Goal: Task Accomplishment & Management: Complete application form

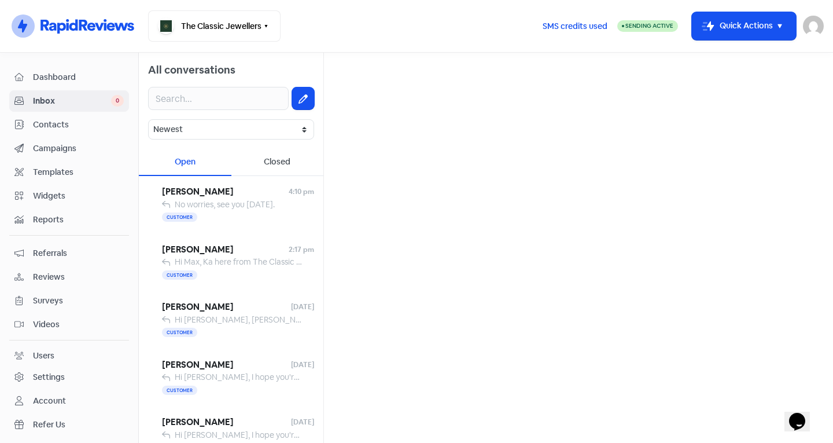
scroll to position [2, 0]
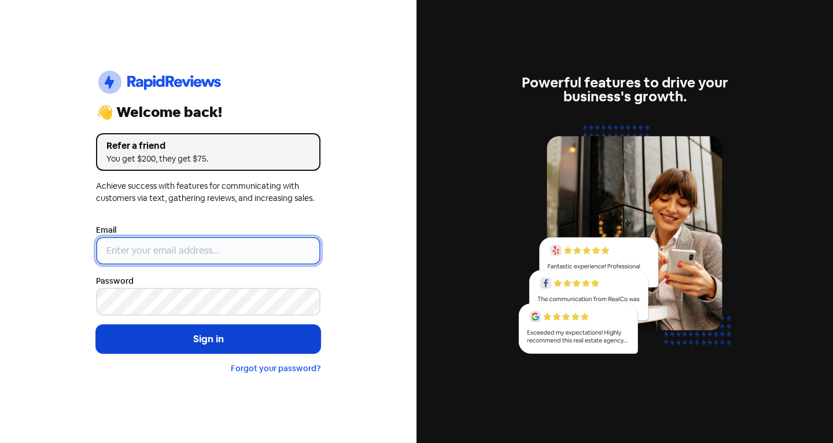
type input "[EMAIL_ADDRESS][DOMAIN_NAME]"
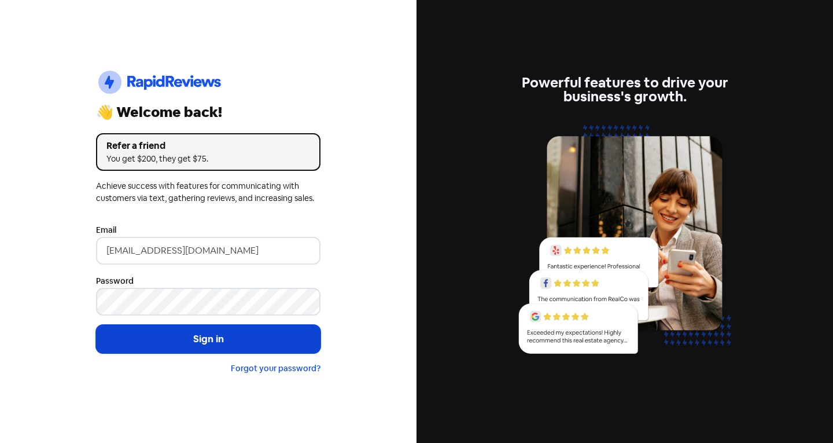
click at [152, 333] on button "Sign in" at bounding box center [208, 339] width 224 height 29
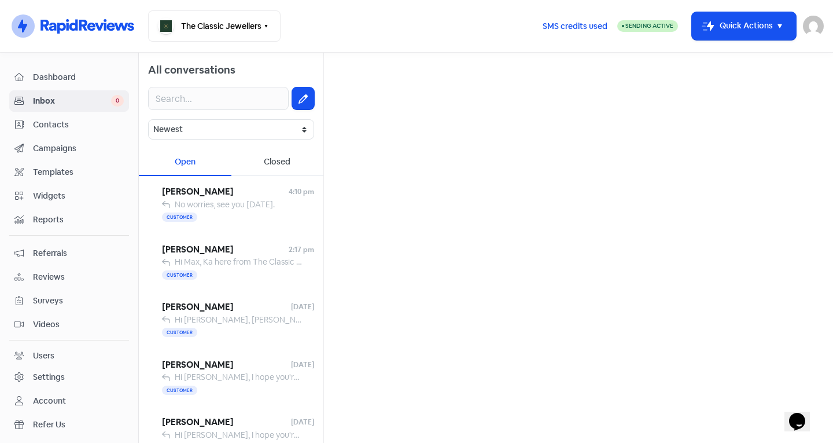
click at [51, 125] on span "Contacts" at bounding box center [78, 125] width 91 height 12
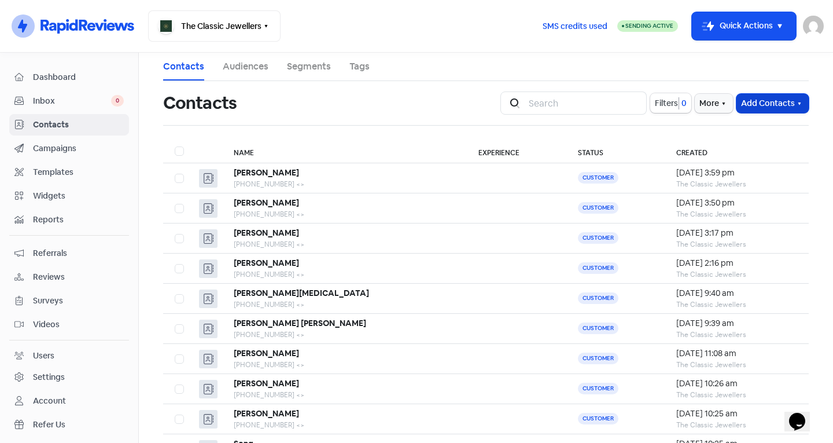
click at [761, 105] on button "Add Contacts" at bounding box center [772, 103] width 72 height 19
click at [736, 126] on button "Add a contact" at bounding box center [740, 128] width 135 height 23
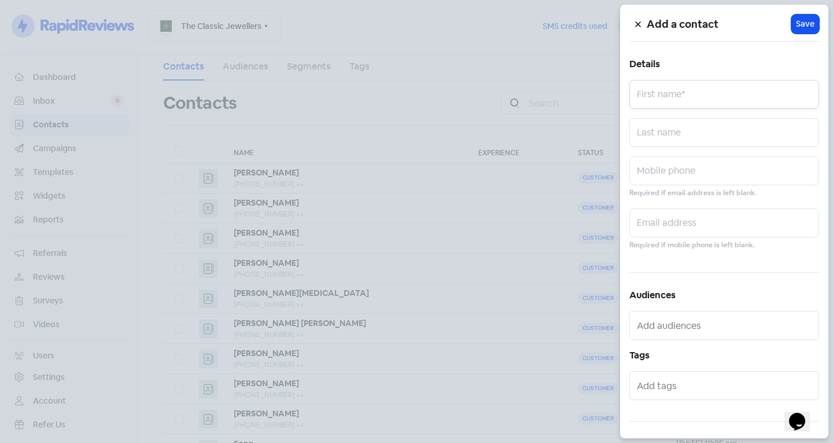
click at [713, 101] on input "text" at bounding box center [724, 94] width 190 height 29
type input "Roger"
click at [687, 128] on input "text" at bounding box center [724, 132] width 190 height 29
type input "Underwood"
click at [670, 172] on input "text" at bounding box center [724, 170] width 190 height 29
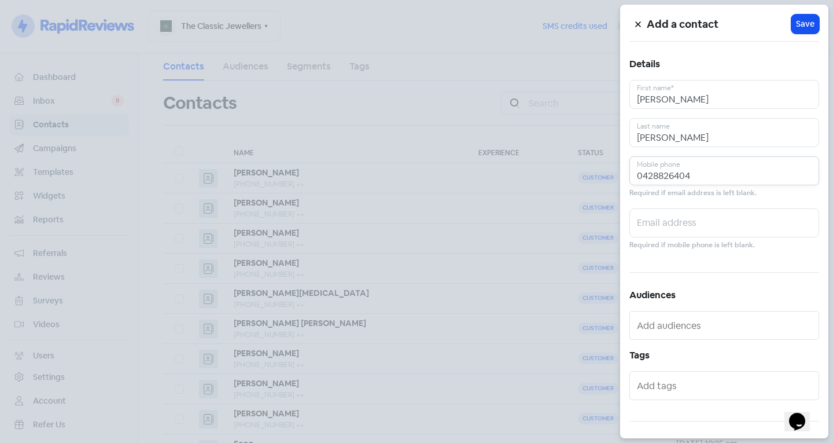
type input "0428826404"
click at [666, 388] on input "text" at bounding box center [725, 385] width 177 height 19
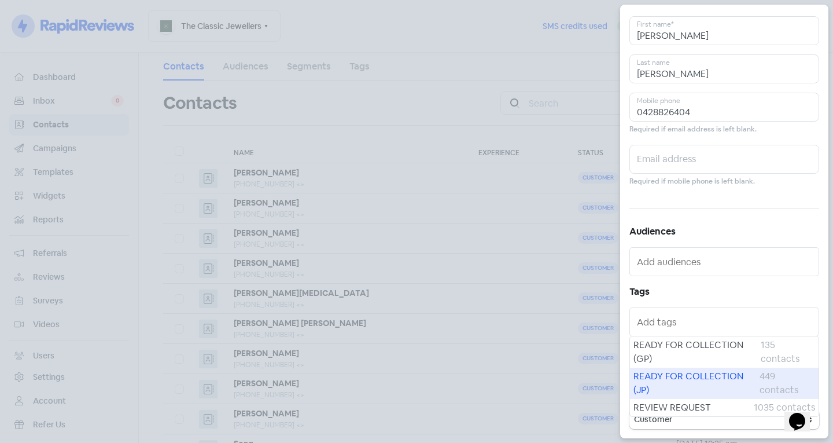
click at [671, 393] on span "READY FOR COLLECTION (JP)" at bounding box center [696, 383] width 126 height 28
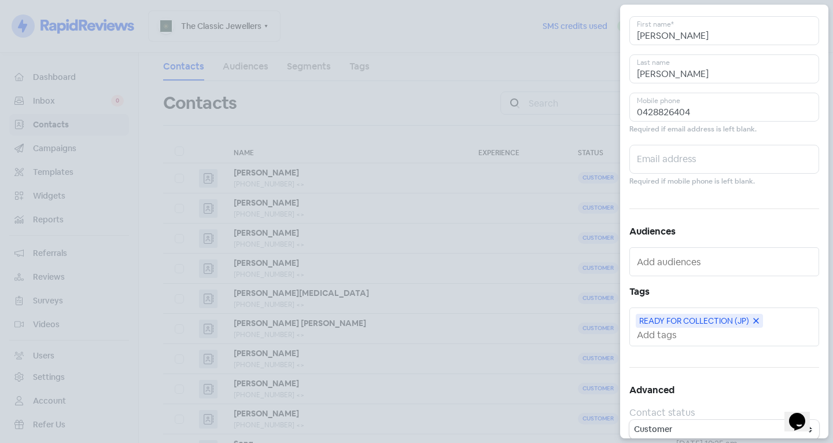
click at [666, 331] on input "text" at bounding box center [725, 335] width 177 height 12
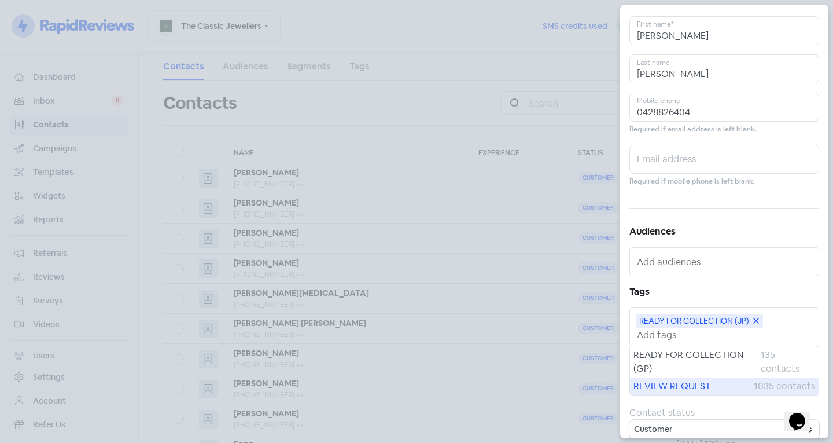
click at [679, 388] on span "REVIEW REQUEST" at bounding box center [693, 386] width 120 height 14
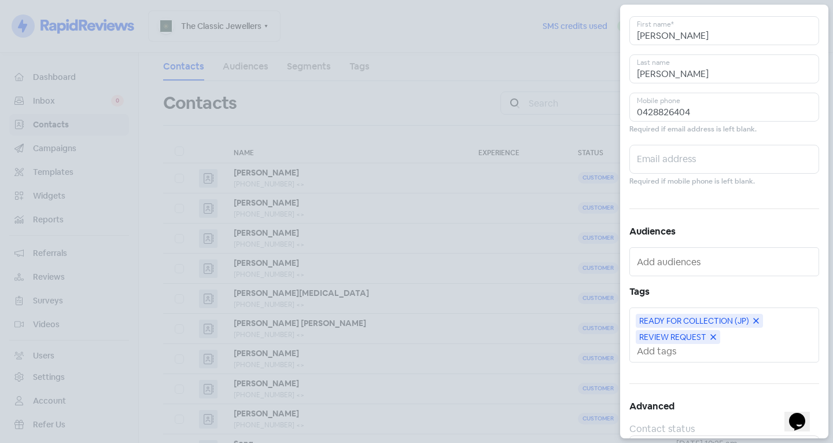
scroll to position [0, 0]
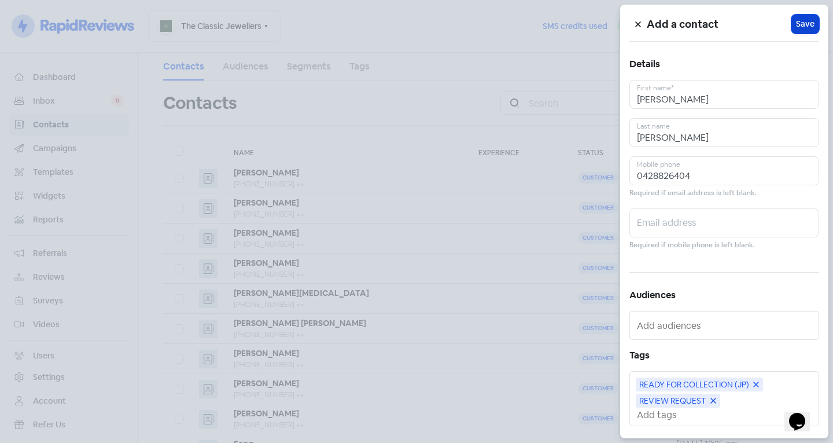
click at [804, 25] on span "Save" at bounding box center [805, 24] width 19 height 12
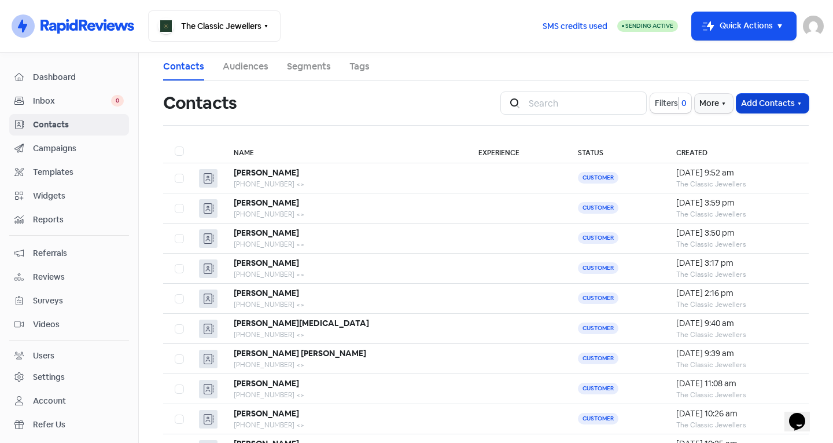
click at [776, 104] on button "Add Contacts" at bounding box center [772, 103] width 72 height 19
click at [739, 121] on button "Add a contact" at bounding box center [740, 128] width 135 height 23
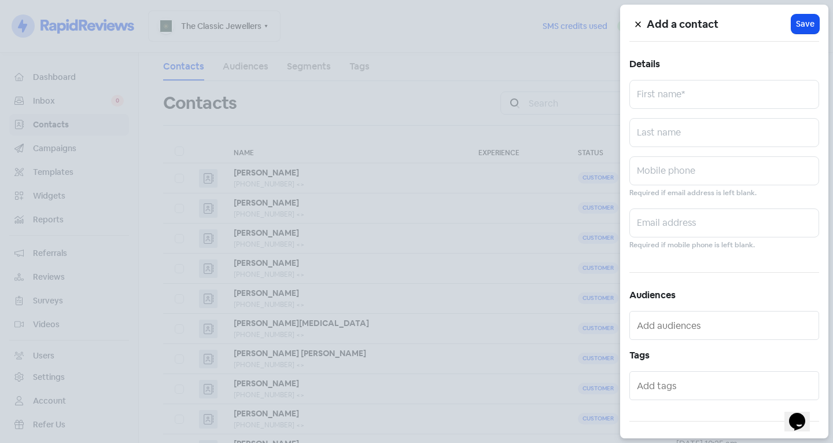
click at [606, 97] on div at bounding box center [416, 221] width 833 height 443
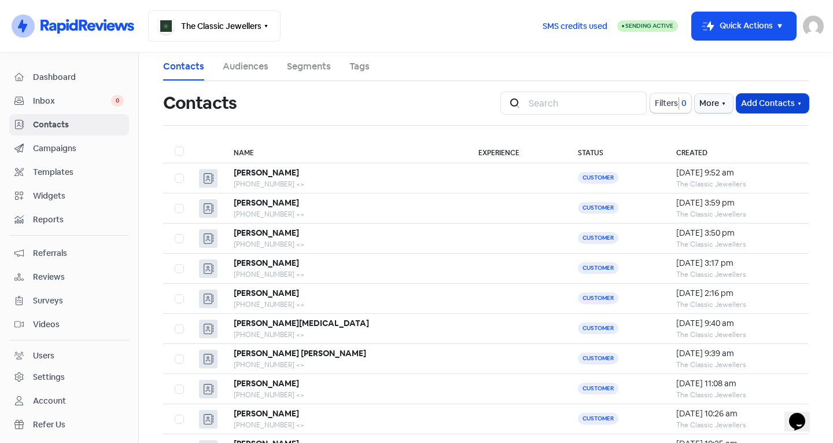
click at [746, 102] on button "Add Contacts" at bounding box center [772, 103] width 72 height 19
click at [765, 126] on button "Add a contact" at bounding box center [740, 128] width 135 height 23
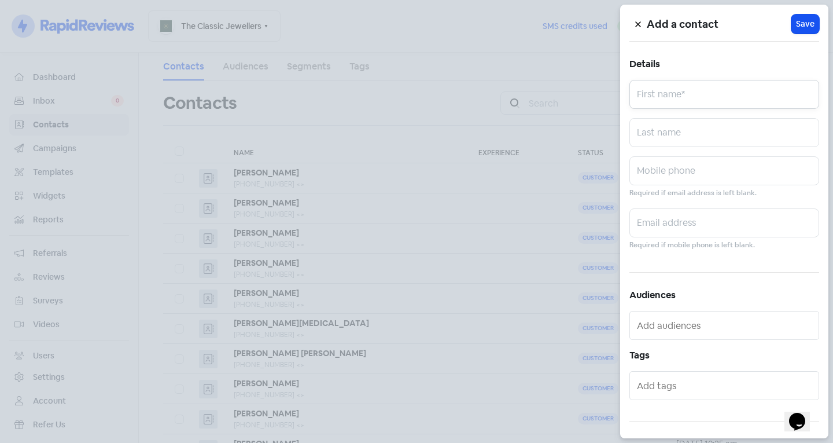
click at [739, 101] on input "text" at bounding box center [724, 94] width 190 height 29
type input "Hazel"
click at [675, 131] on input "text" at bounding box center [724, 132] width 190 height 29
type input "Tan"
click at [689, 173] on input "text" at bounding box center [724, 170] width 190 height 29
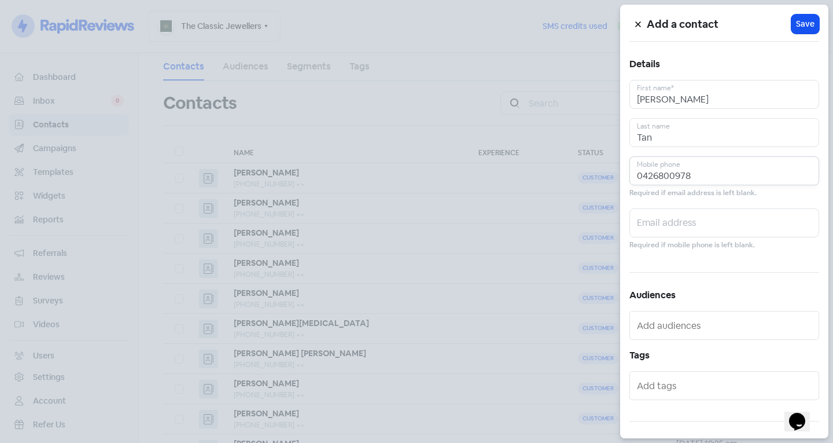
type input "0426800978"
click at [685, 397] on div at bounding box center [724, 385] width 190 height 29
click at [681, 390] on input "text" at bounding box center [725, 385] width 177 height 19
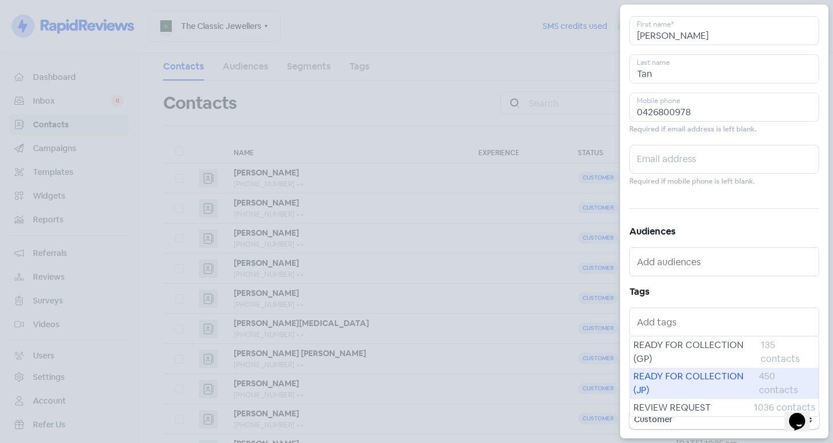
click at [699, 386] on span "READY FOR COLLECTION (JP)" at bounding box center [696, 383] width 126 height 28
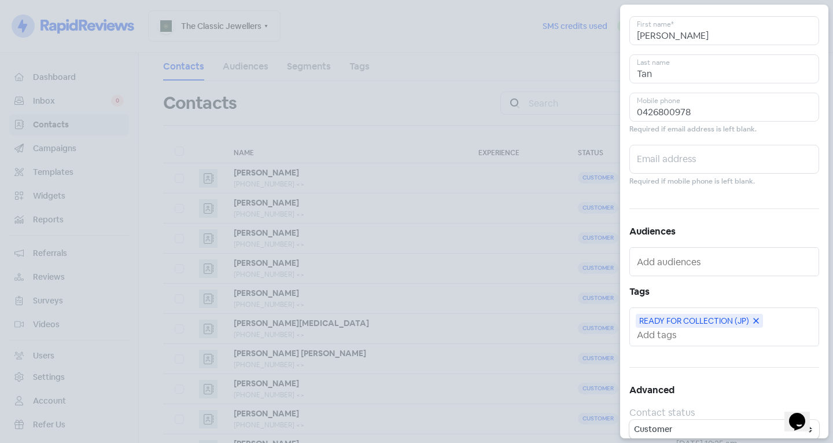
click at [675, 338] on input "text" at bounding box center [725, 335] width 177 height 12
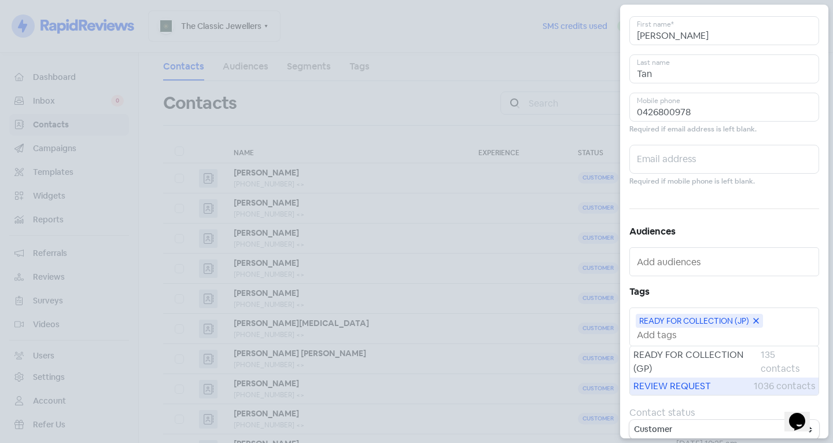
click at [688, 386] on span "REVIEW REQUEST" at bounding box center [693, 386] width 120 height 14
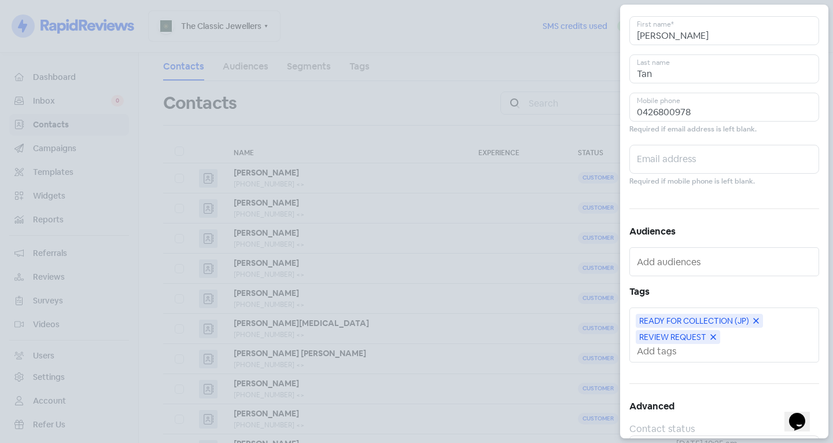
scroll to position [0, 0]
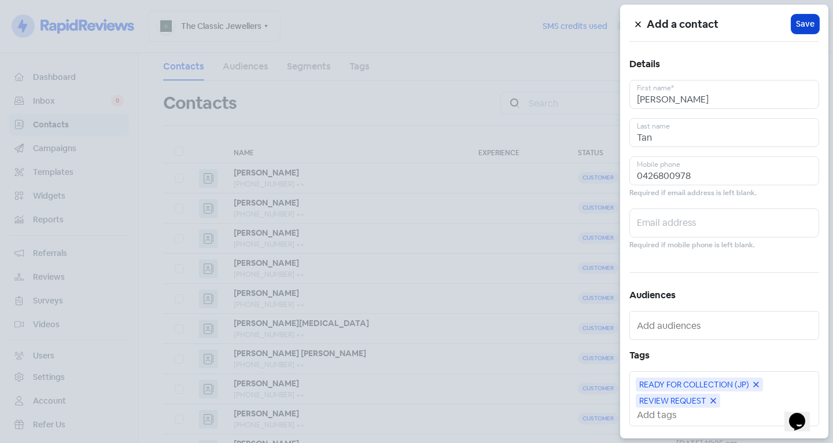
click at [802, 29] on span "Save" at bounding box center [805, 24] width 19 height 12
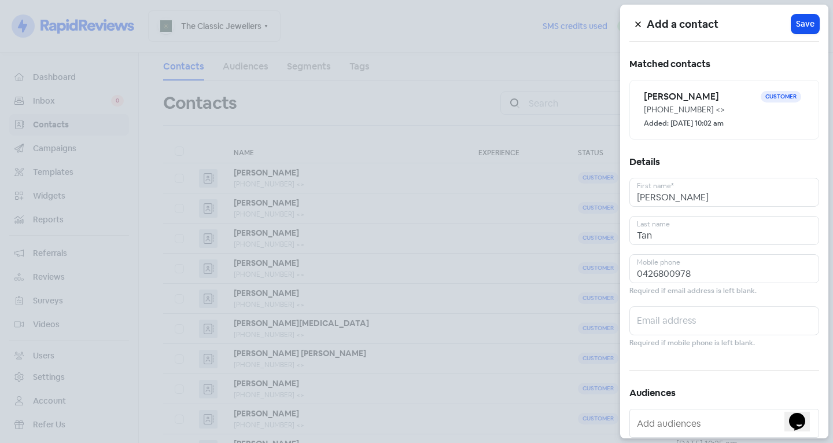
click at [616, 32] on div at bounding box center [416, 221] width 833 height 443
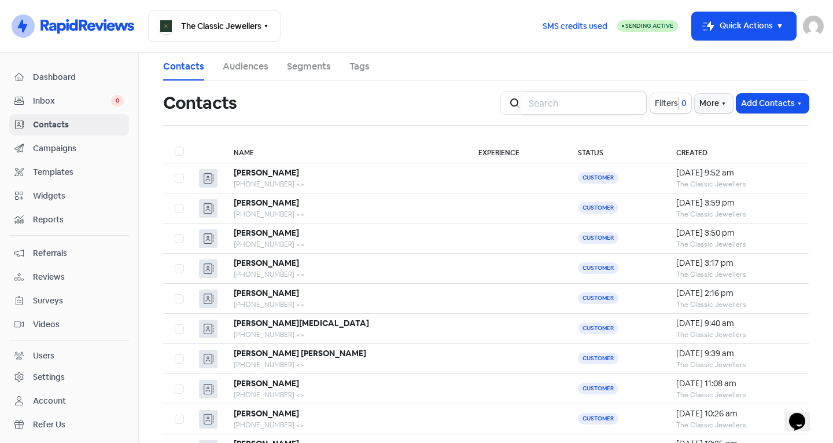
click at [602, 108] on input "search" at bounding box center [584, 102] width 125 height 23
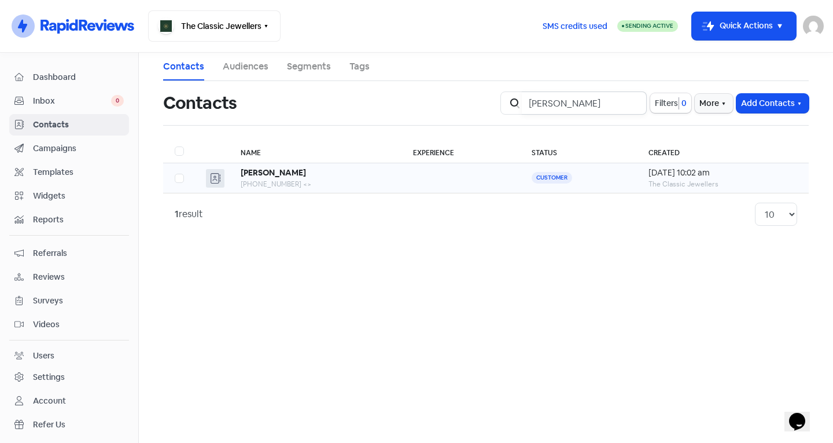
type input "hazel"
click at [401, 184] on td at bounding box center [460, 178] width 119 height 30
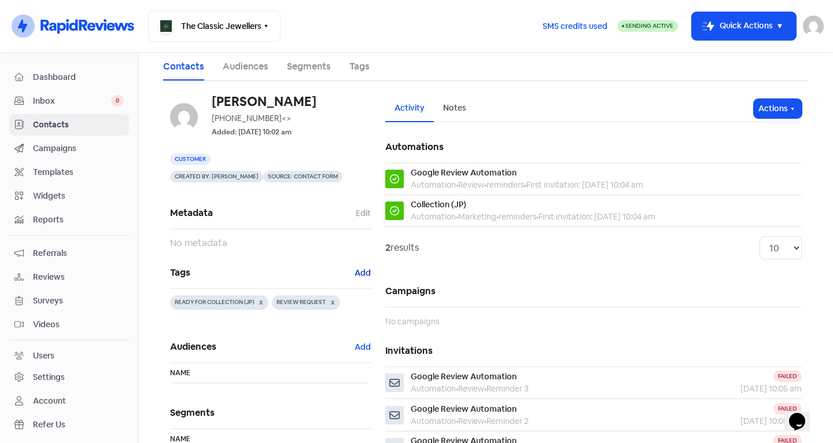
click at [363, 274] on button "Add" at bounding box center [362, 272] width 17 height 13
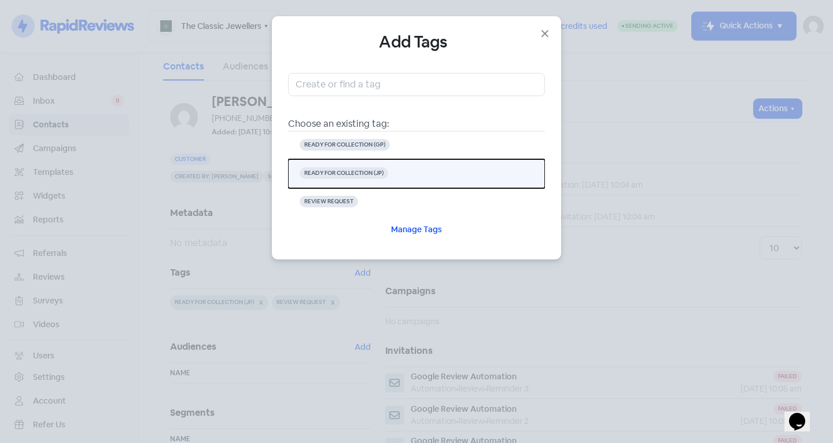
click at [408, 170] on button "READY FOR COLLECTION (JP)" at bounding box center [416, 173] width 257 height 29
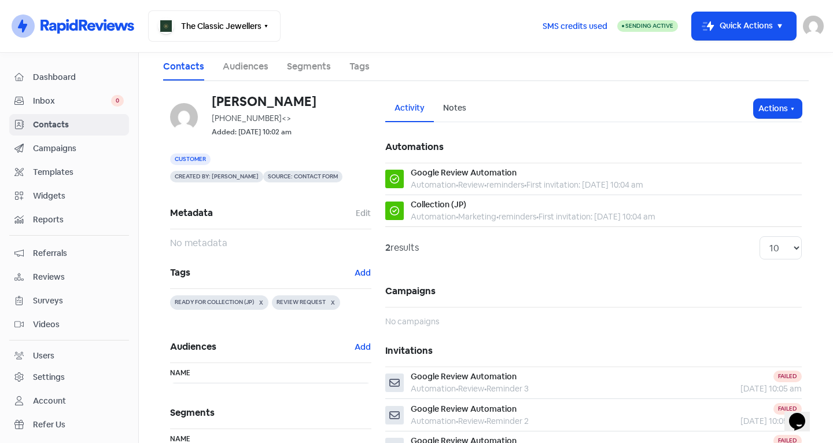
click at [92, 126] on span "Contacts" at bounding box center [78, 125] width 91 height 12
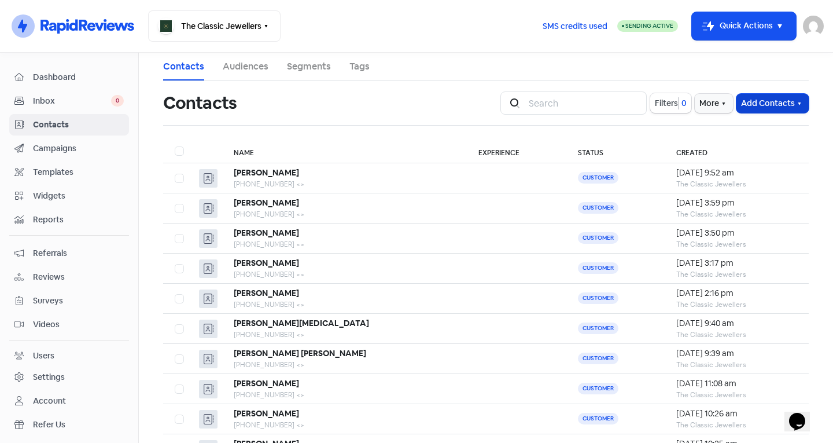
click at [747, 108] on button "Add Contacts" at bounding box center [772, 103] width 72 height 19
click at [727, 127] on button "Add a contact" at bounding box center [740, 128] width 135 height 23
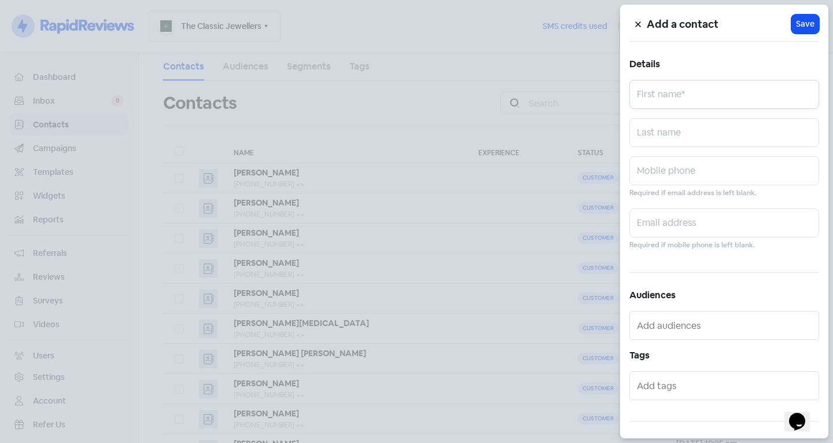
click at [692, 94] on input "text" at bounding box center [724, 94] width 190 height 29
type input "Yen"
click at [668, 171] on input "text" at bounding box center [724, 170] width 190 height 29
click at [665, 133] on input "text" at bounding box center [724, 132] width 190 height 29
type input "Phua"
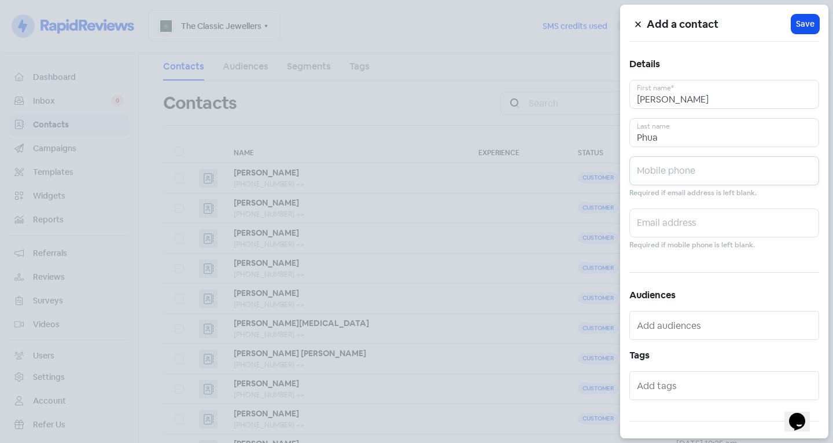
click at [662, 174] on input "text" at bounding box center [724, 170] width 190 height 29
type input "0468304303"
click at [670, 385] on input "text" at bounding box center [725, 385] width 177 height 19
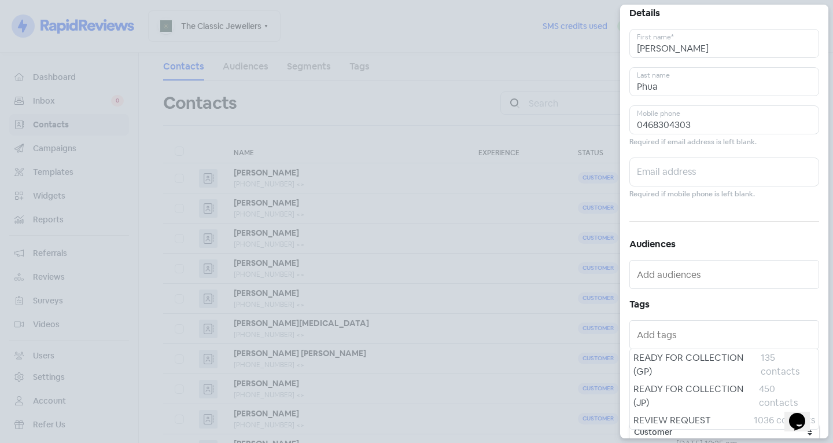
scroll to position [51, 0]
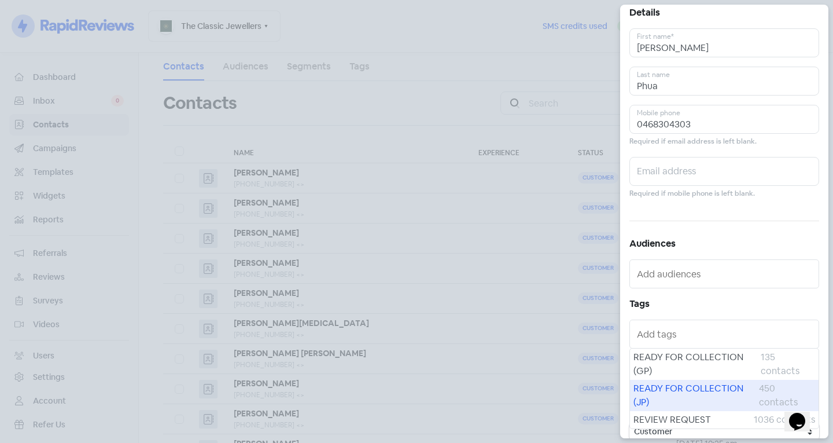
click at [688, 384] on span "READY FOR COLLECTION (JP)" at bounding box center [696, 395] width 126 height 28
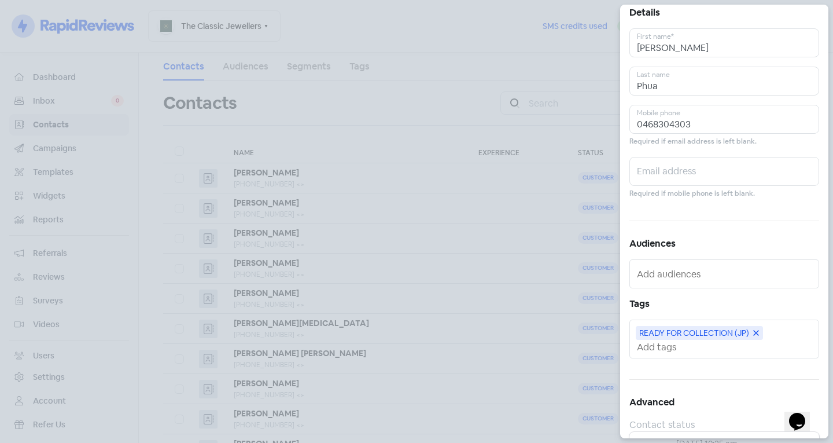
click at [665, 338] on div "READY FOR COLLECTION (JP)" at bounding box center [699, 333] width 127 height 14
click at [666, 351] on input "text" at bounding box center [725, 347] width 177 height 12
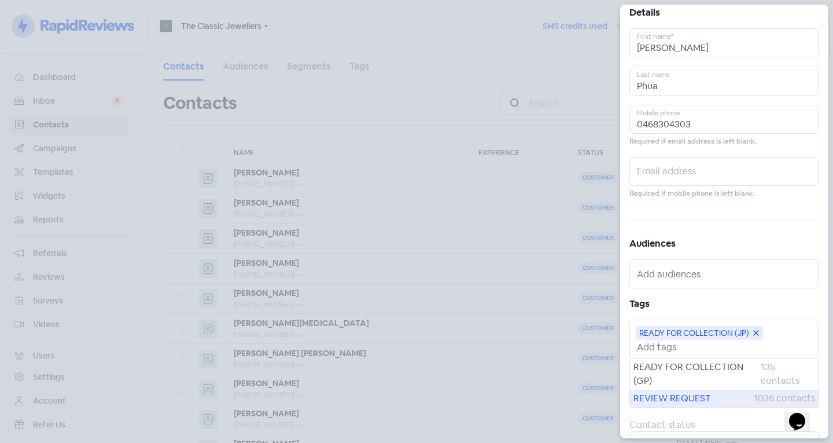
click at [668, 397] on span "REVIEW REQUEST" at bounding box center [693, 398] width 120 height 14
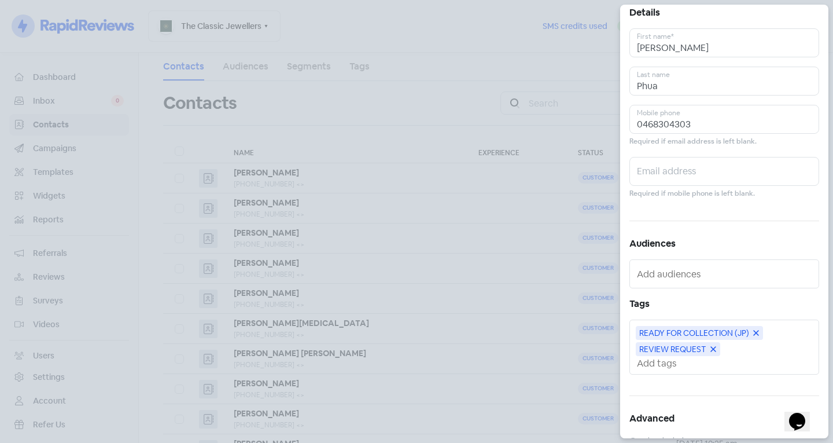
scroll to position [0, 0]
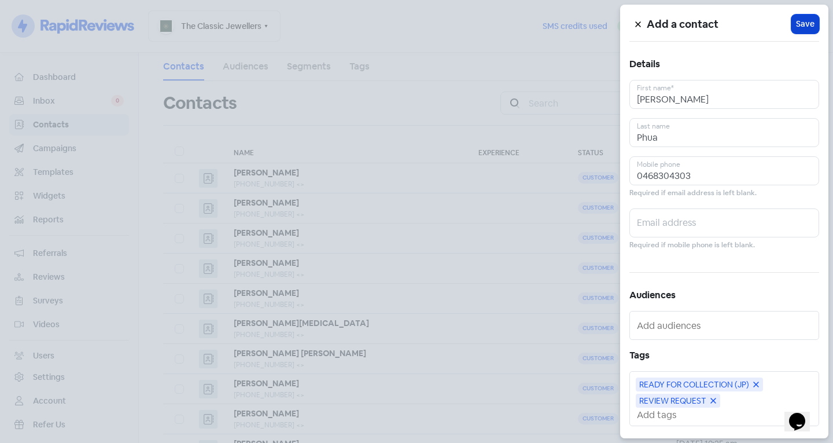
click at [797, 30] on span "Save" at bounding box center [805, 24] width 19 height 12
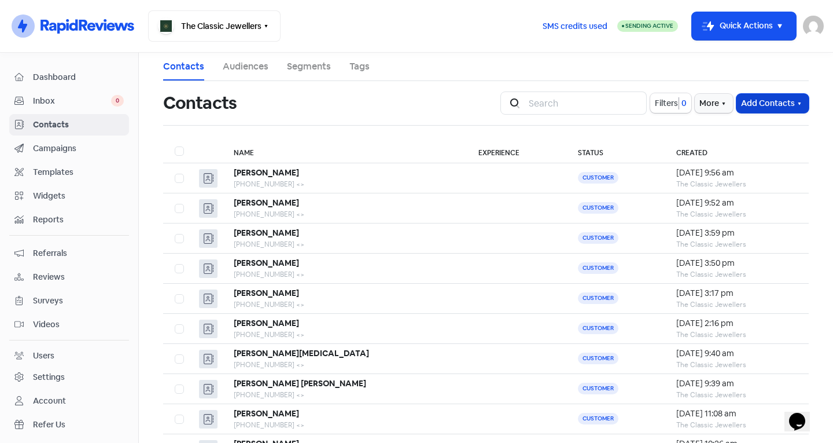
click at [763, 106] on button "Add Contacts" at bounding box center [772, 103] width 72 height 19
click at [730, 125] on button "Add a contact" at bounding box center [740, 128] width 135 height 23
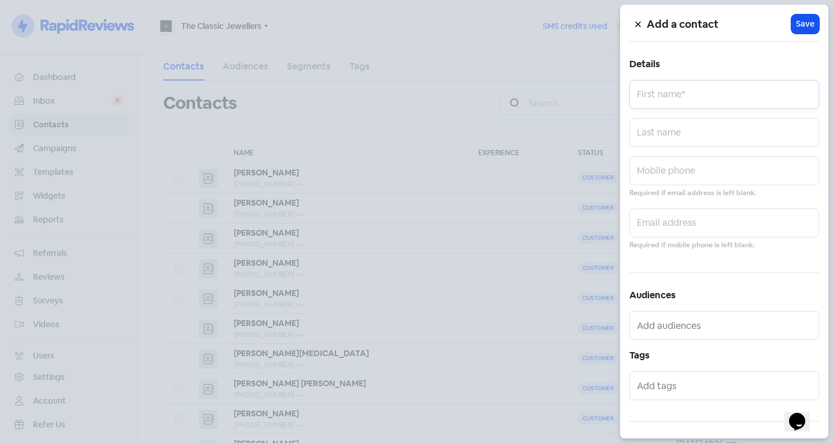
click at [704, 95] on input "text" at bounding box center [724, 94] width 190 height 29
type input "Maila"
click at [691, 130] on input "text" at bounding box center [724, 132] width 190 height 29
type input "Walker"
click at [660, 174] on input "text" at bounding box center [724, 170] width 190 height 29
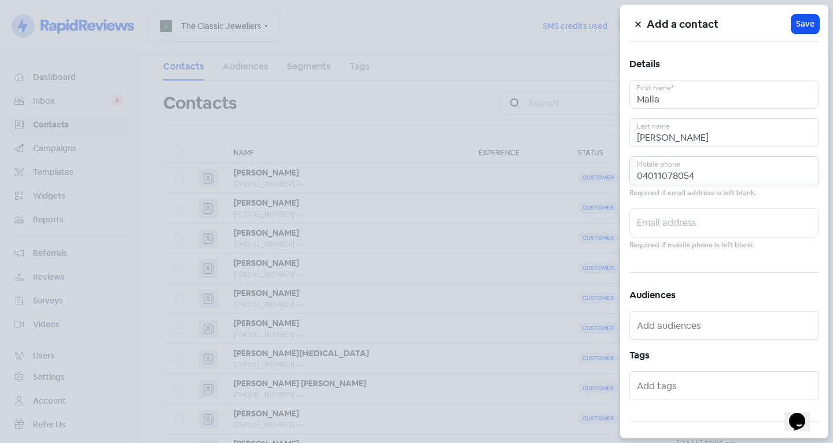
type input "04011078054"
click at [685, 388] on input "text" at bounding box center [725, 385] width 177 height 19
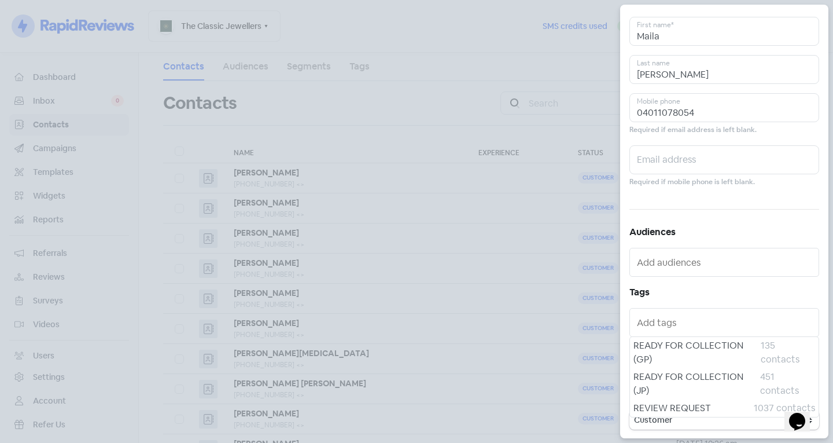
scroll to position [64, 0]
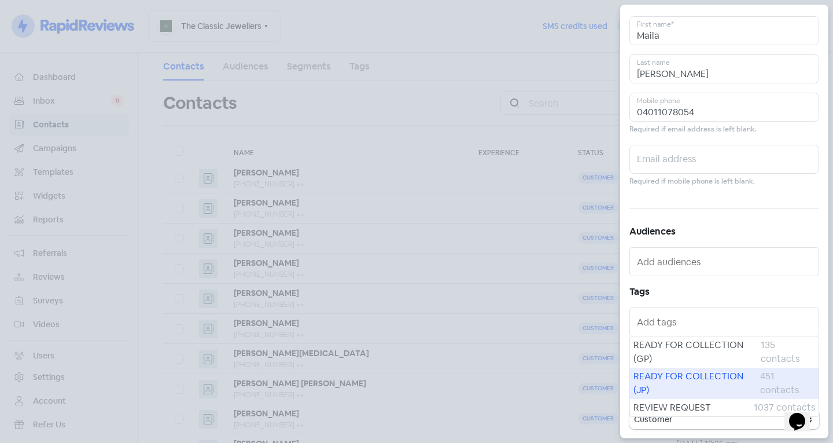
click at [677, 380] on span "READY FOR COLLECTION (JP)" at bounding box center [696, 383] width 127 height 28
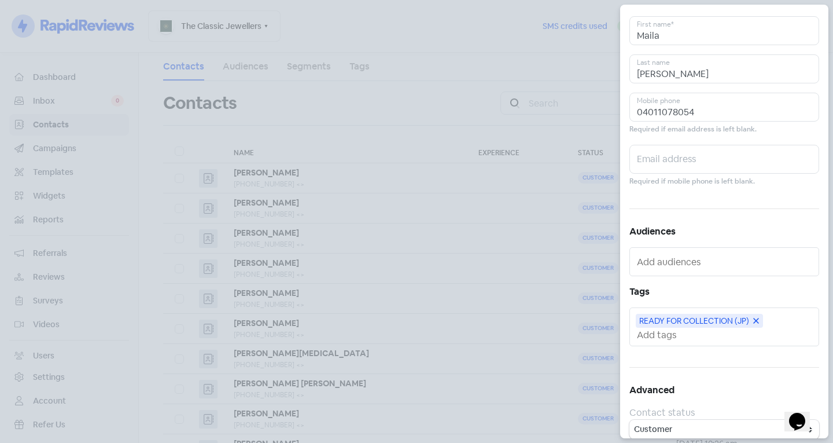
scroll to position [0, 0]
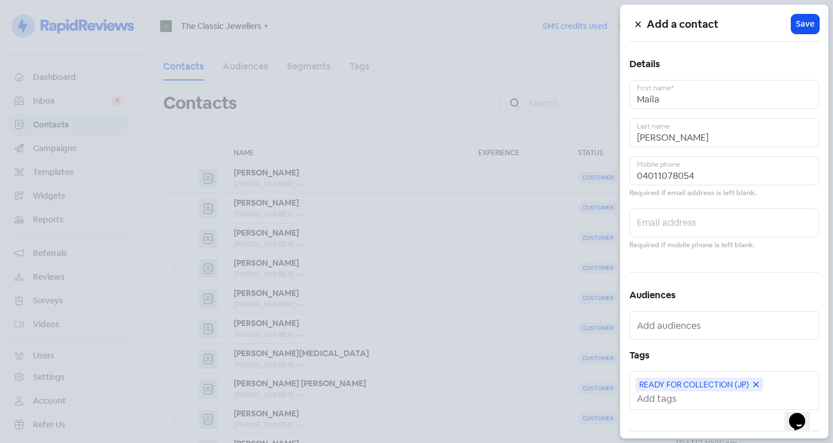
click at [636, 22] on icon at bounding box center [638, 24] width 7 height 7
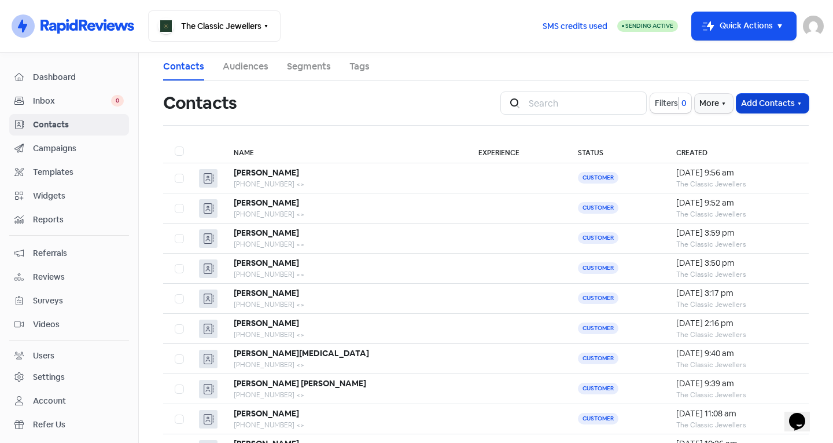
click at [784, 106] on button "Add Contacts" at bounding box center [772, 103] width 72 height 19
click at [751, 132] on button "Add a contact" at bounding box center [740, 128] width 135 height 23
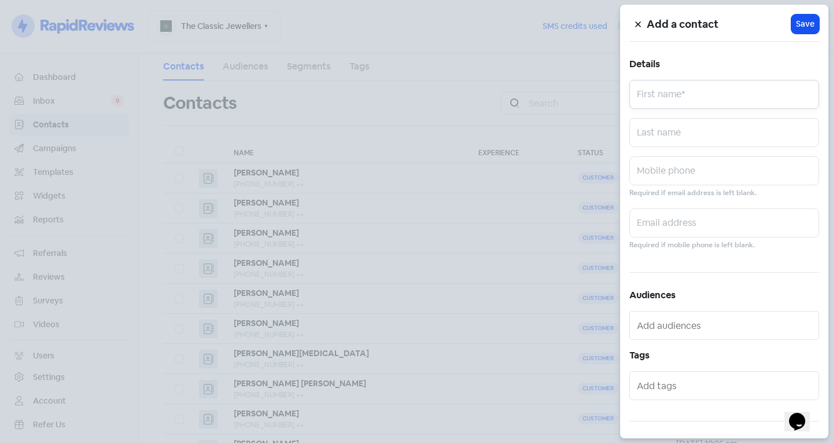
click at [707, 94] on input "text" at bounding box center [724, 94] width 190 height 29
click at [650, 100] on input "Kun" at bounding box center [724, 94] width 190 height 29
type input "Kon"
click at [668, 139] on input "text" at bounding box center [724, 132] width 190 height 29
type input "Markos"
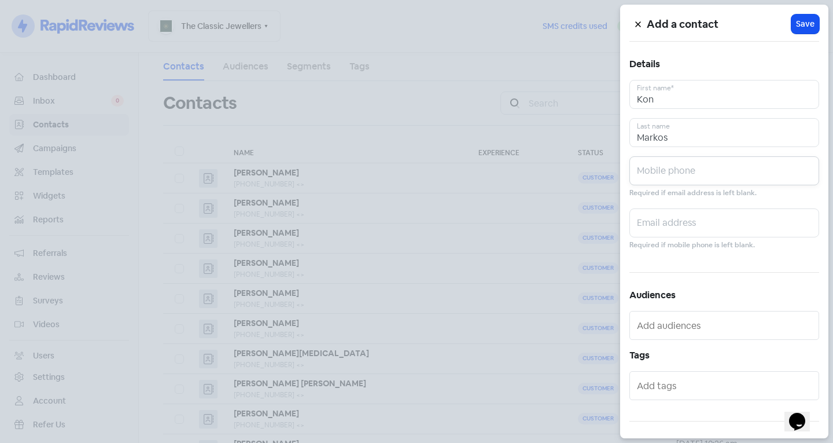
click at [732, 175] on input "text" at bounding box center [724, 170] width 190 height 29
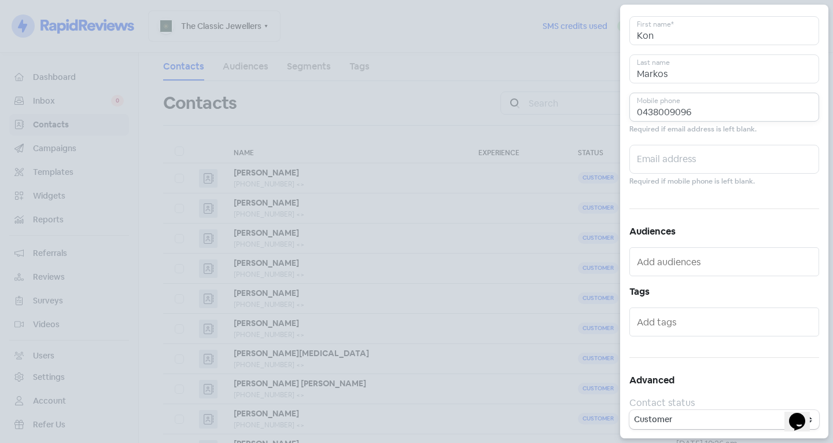
type input "0438009096"
click at [688, 327] on input "text" at bounding box center [725, 321] width 177 height 19
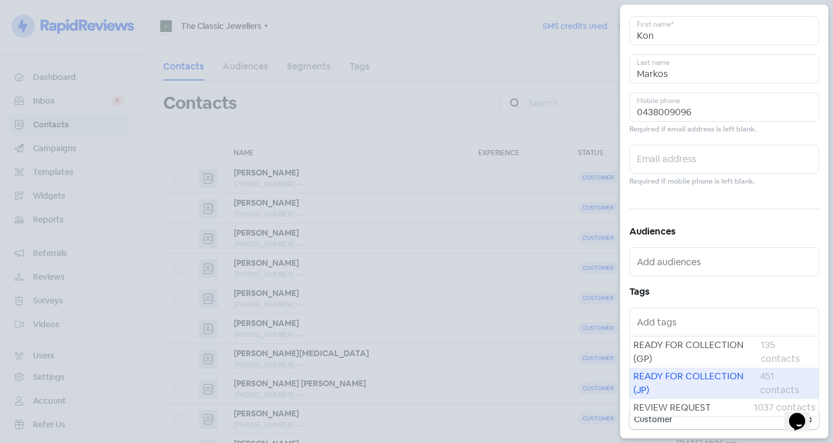
click at [692, 383] on span "READY FOR COLLECTION (JP)" at bounding box center [696, 383] width 127 height 28
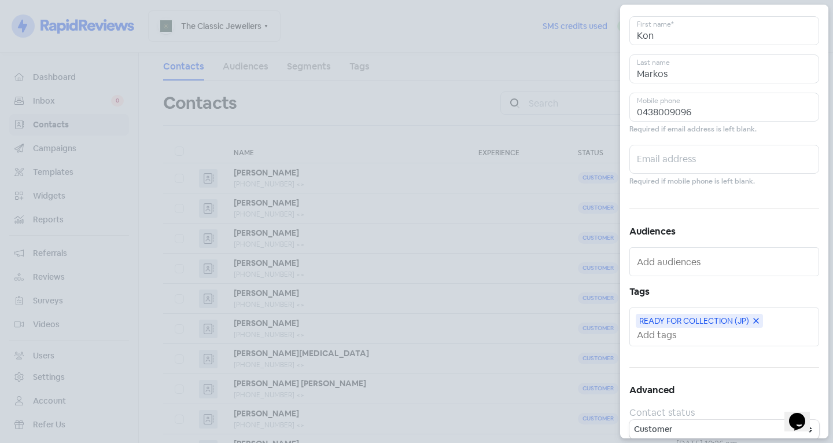
click at [673, 341] on div "READY FOR COLLECTION (JP)" at bounding box center [724, 326] width 190 height 39
click at [669, 335] on input "text" at bounding box center [725, 335] width 177 height 12
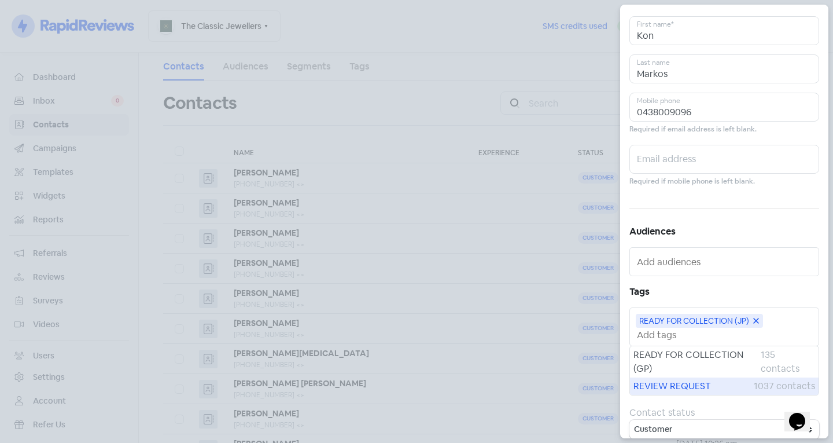
click at [683, 382] on span "REVIEW REQUEST" at bounding box center [693, 386] width 120 height 14
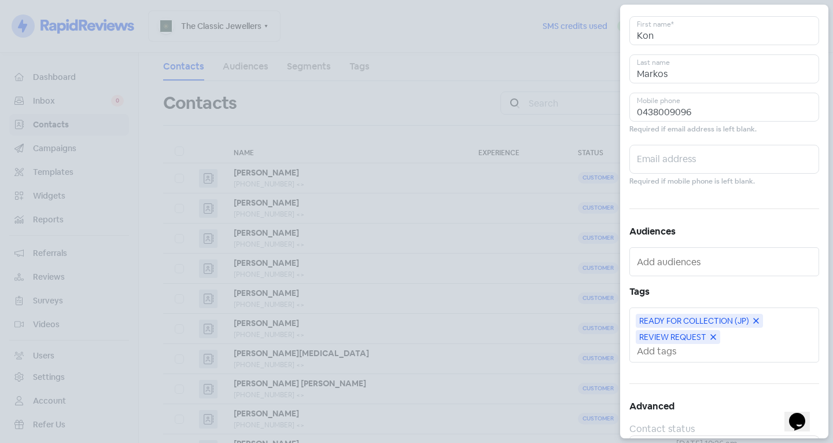
scroll to position [0, 0]
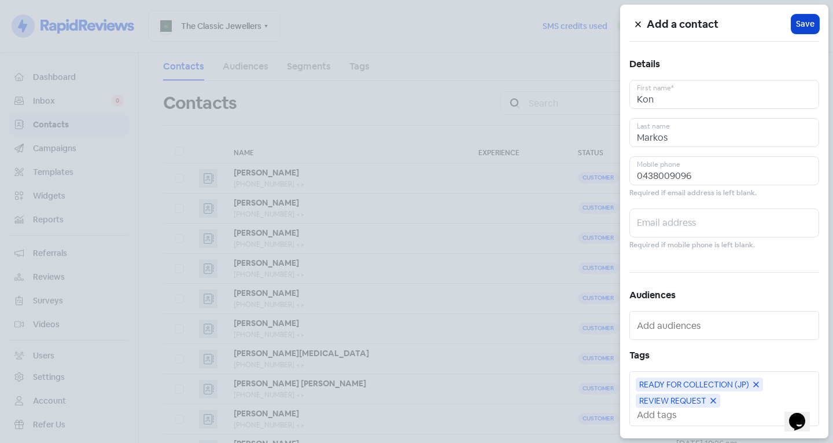
click at [806, 22] on span "Save" at bounding box center [805, 24] width 19 height 12
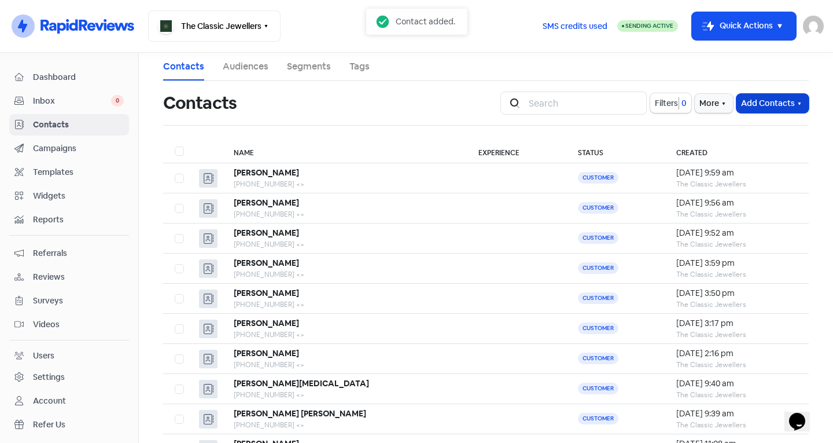
click at [746, 103] on button "Add Contacts" at bounding box center [772, 103] width 72 height 19
click at [746, 130] on button "Add a contact" at bounding box center [740, 128] width 135 height 23
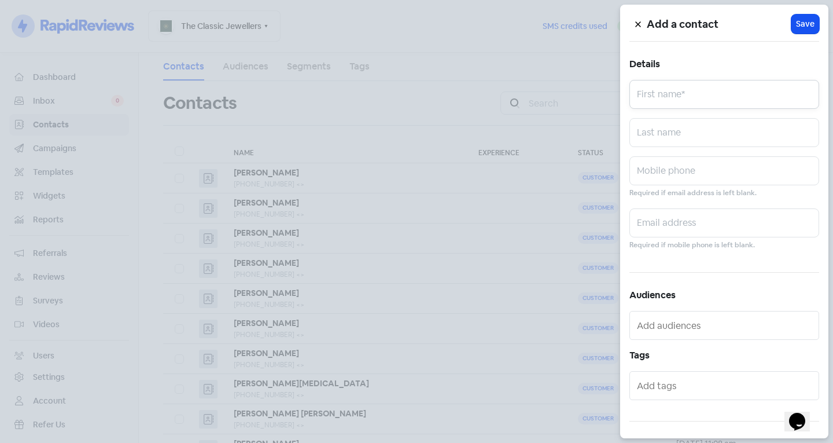
click at [723, 99] on input "text" at bounding box center [724, 94] width 190 height 29
type input "Breanna"
click at [694, 142] on input "text" at bounding box center [724, 132] width 190 height 29
type input "Managbonag"
click at [680, 171] on input "text" at bounding box center [724, 170] width 190 height 29
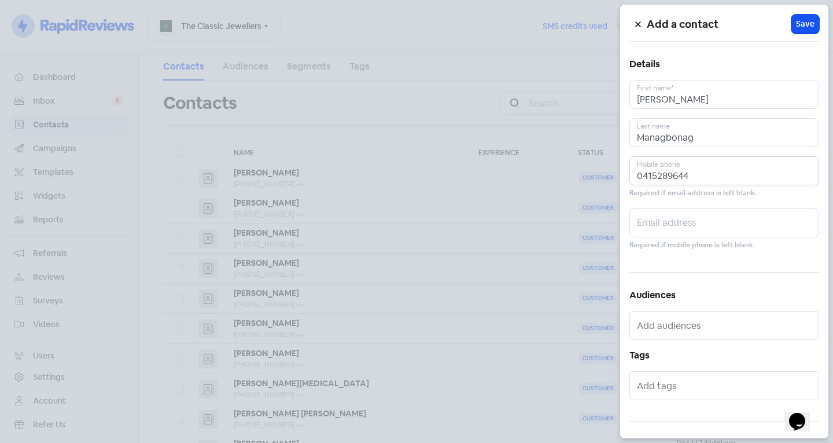
scroll to position [64, 0]
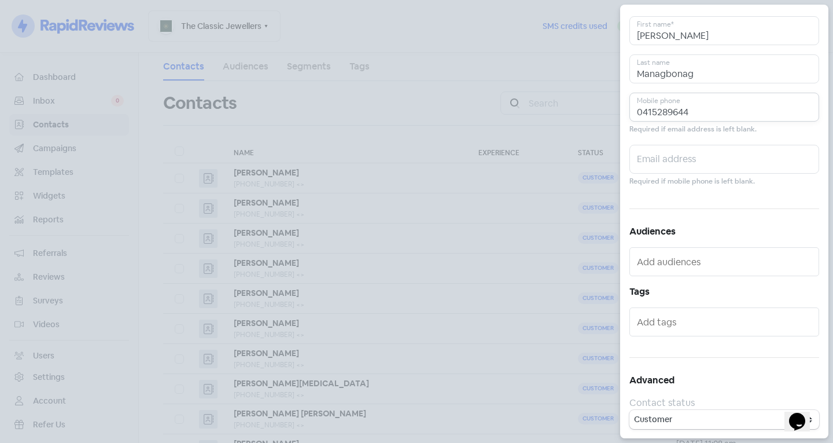
type input "0415289644"
click at [688, 311] on div at bounding box center [724, 321] width 190 height 29
click at [690, 323] on input "text" at bounding box center [725, 321] width 177 height 19
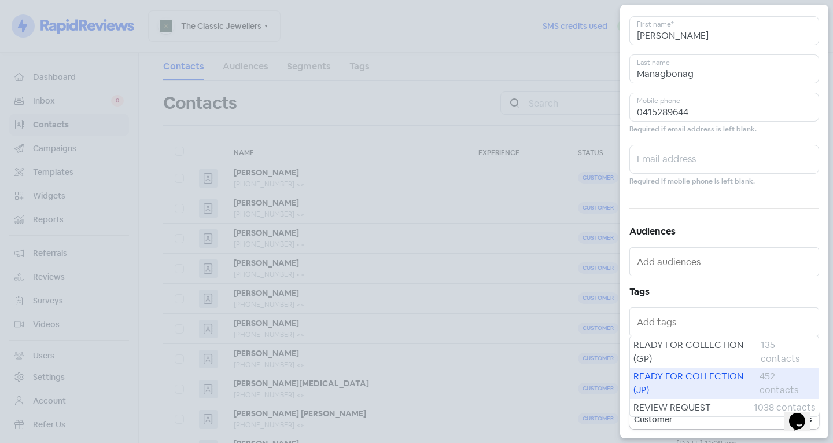
click at [695, 382] on span "READY FOR COLLECTION (JP)" at bounding box center [696, 383] width 126 height 28
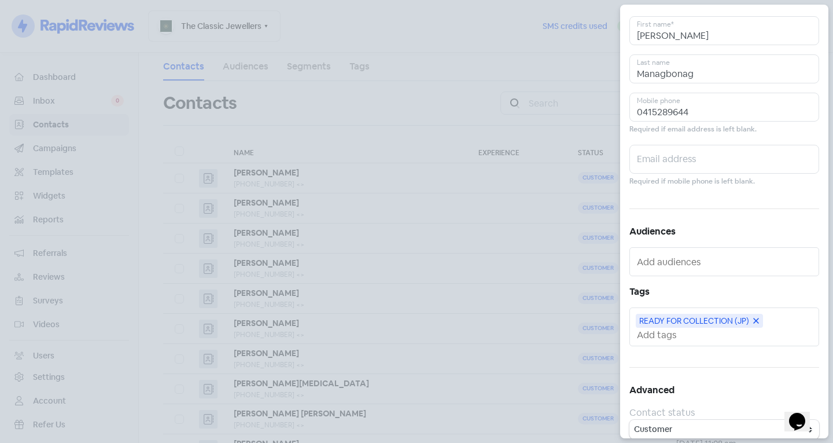
click at [687, 333] on input "text" at bounding box center [725, 335] width 177 height 12
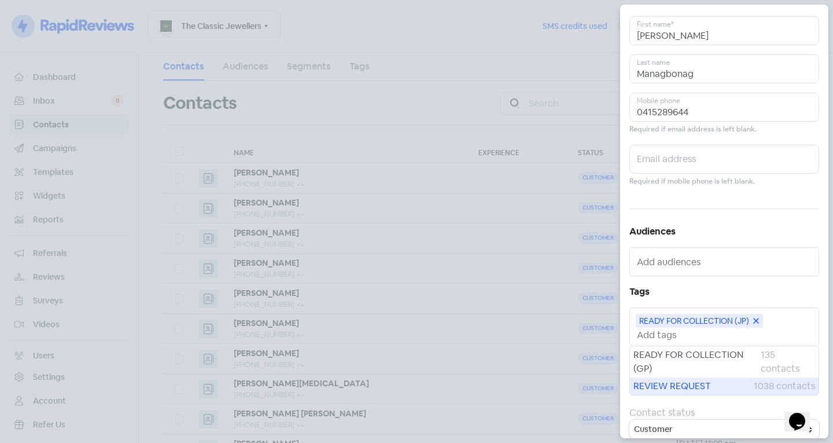
click at [690, 391] on span "REVIEW REQUEST" at bounding box center [693, 386] width 120 height 14
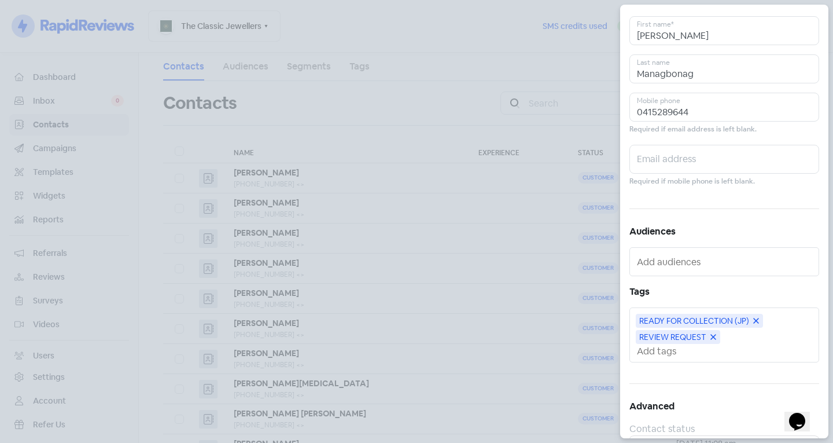
scroll to position [0, 0]
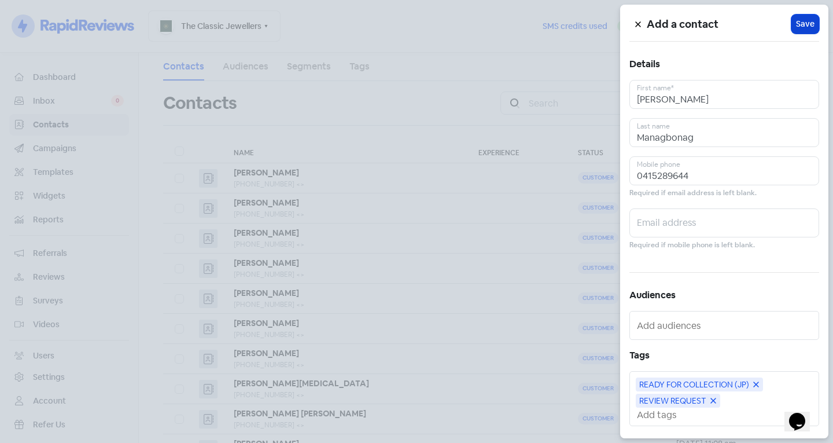
click at [801, 30] on span "Save" at bounding box center [805, 24] width 19 height 12
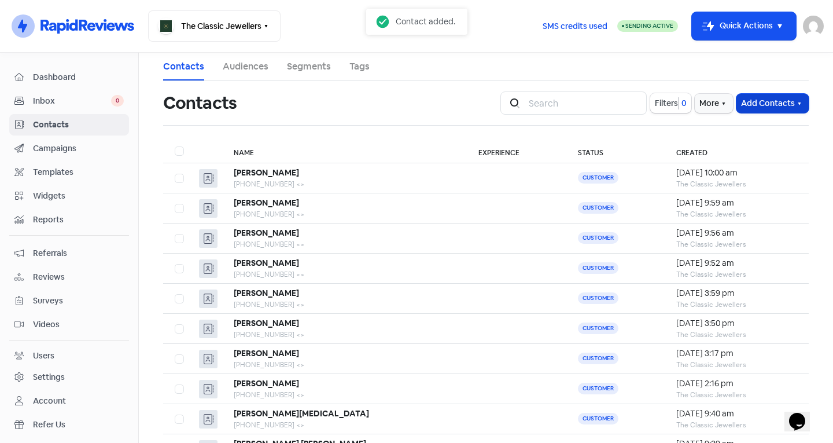
click at [749, 108] on button "Add Contacts" at bounding box center [772, 103] width 72 height 19
click at [738, 129] on button "Add a contact" at bounding box center [740, 128] width 135 height 23
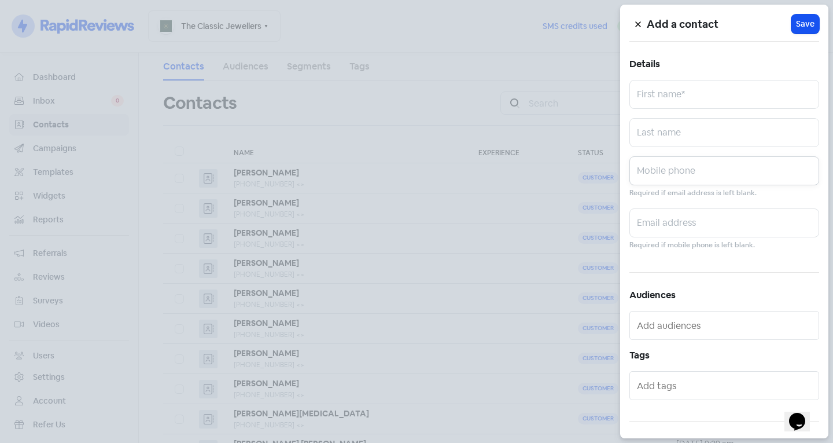
click at [691, 174] on input "text" at bounding box center [724, 170] width 190 height 29
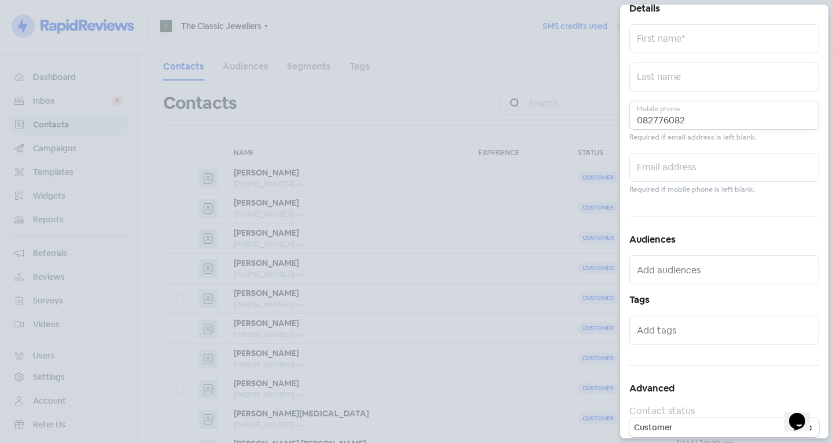
scroll to position [64, 0]
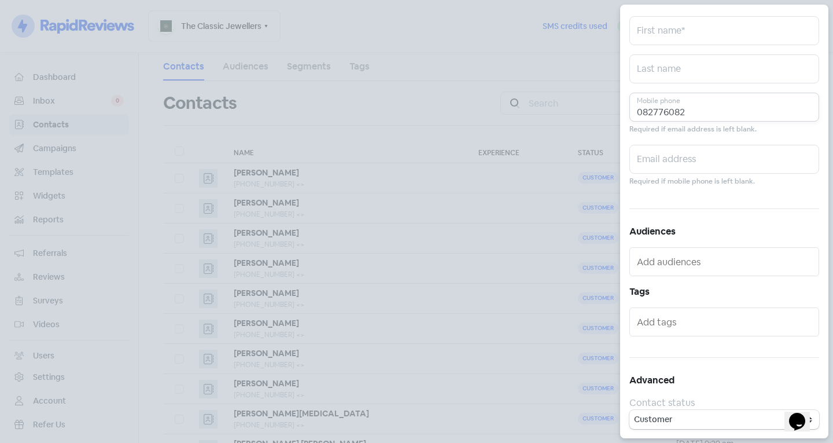
type input "082776082"
click at [681, 320] on input "text" at bounding box center [725, 321] width 177 height 19
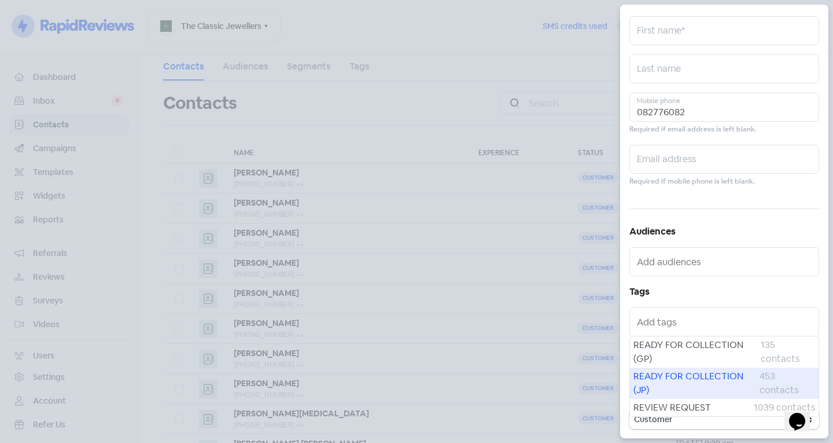
click at [679, 386] on span "READY FOR COLLECTION (JP)" at bounding box center [696, 383] width 126 height 28
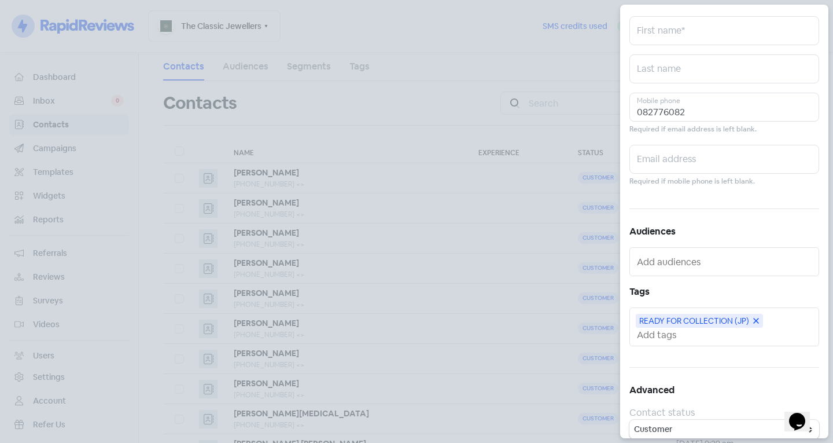
scroll to position [0, 0]
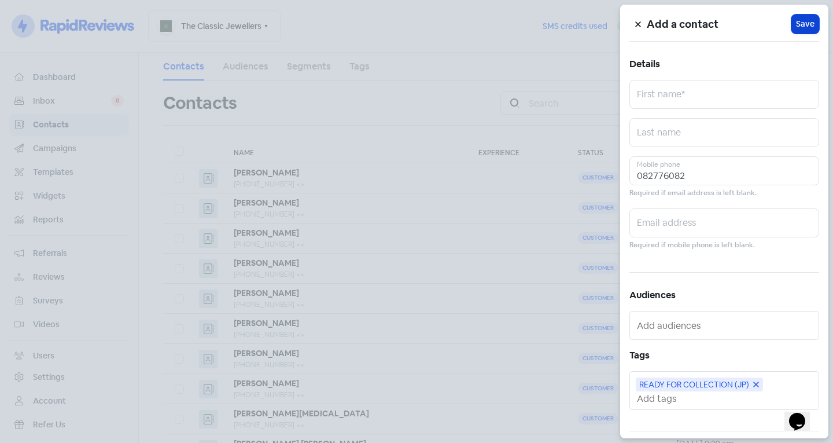
click at [809, 24] on button "Icon For Loading Save" at bounding box center [805, 23] width 28 height 19
click at [636, 19] on button at bounding box center [637, 24] width 17 height 20
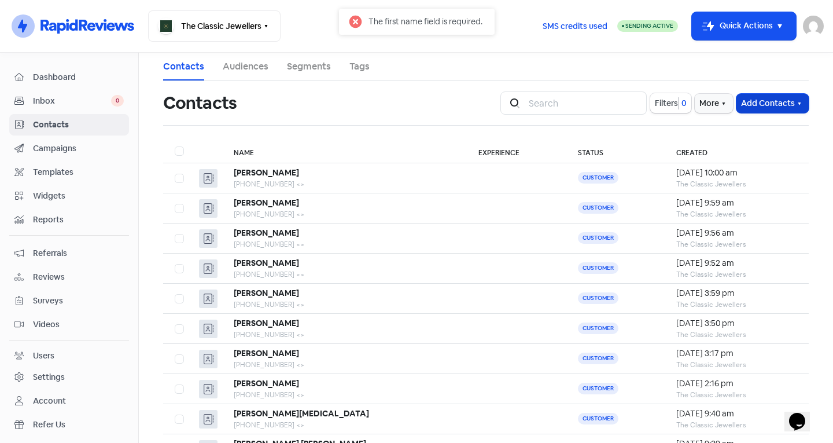
click at [763, 109] on button "Add Contacts" at bounding box center [772, 103] width 72 height 19
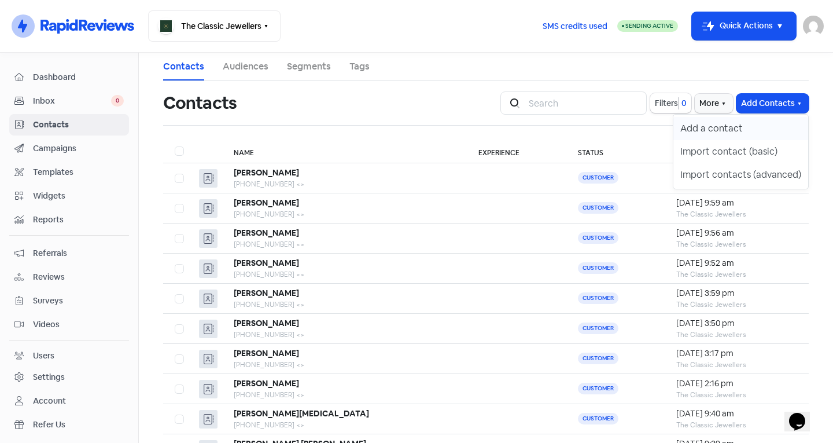
click at [753, 128] on button "Add a contact" at bounding box center [740, 128] width 135 height 23
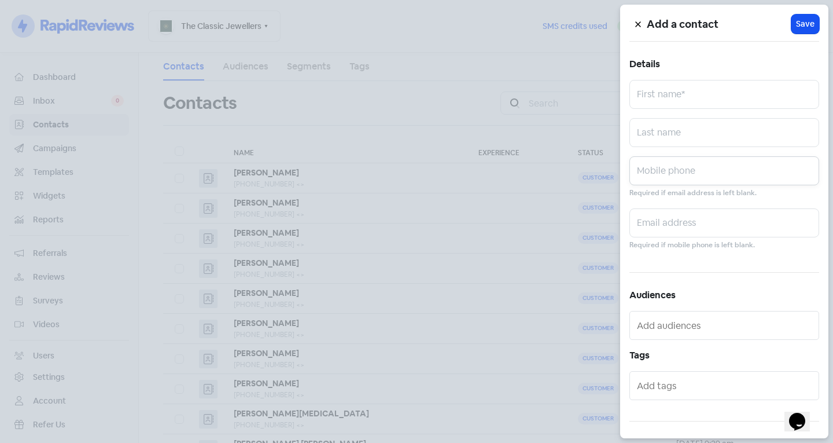
click at [706, 179] on input "text" at bounding box center [724, 170] width 190 height 29
click at [716, 174] on input "08277" at bounding box center [724, 170] width 190 height 29
type input "0"
click at [705, 93] on input "text" at bounding box center [724, 94] width 190 height 29
type input "Josephine"
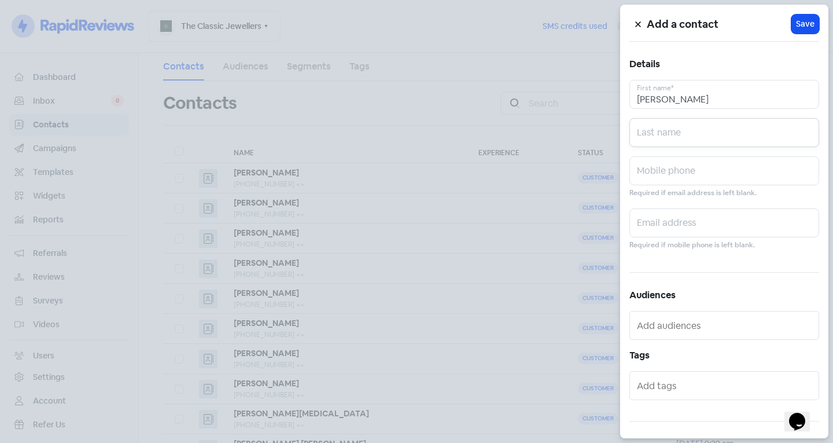
click at [683, 138] on input "text" at bounding box center [724, 132] width 190 height 29
type input "Lonardo"
click at [663, 167] on input "text" at bounding box center [724, 170] width 190 height 29
type input "0403260307"
click at [670, 378] on input "text" at bounding box center [725, 385] width 177 height 19
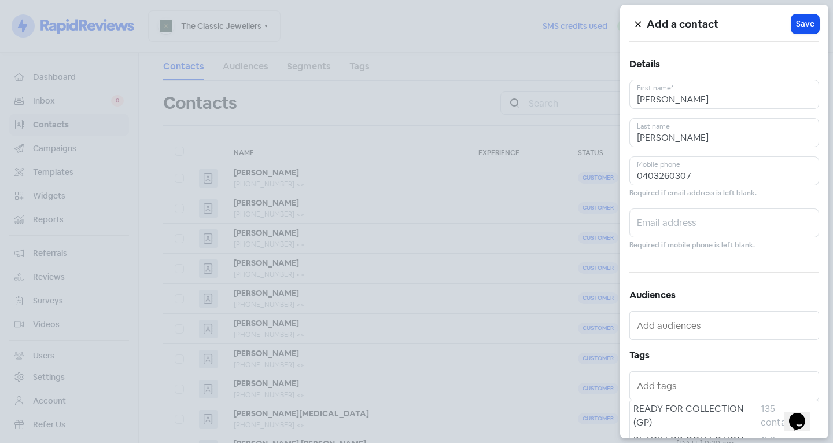
scroll to position [64, 0]
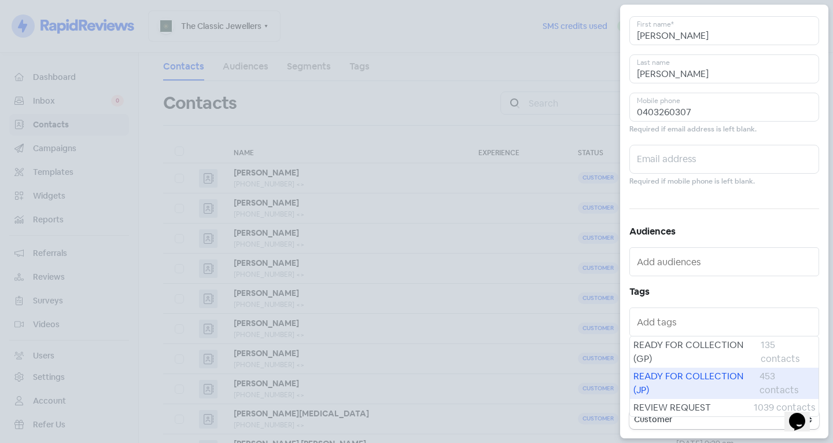
click at [662, 377] on span "READY FOR COLLECTION (JP)" at bounding box center [696, 383] width 126 height 28
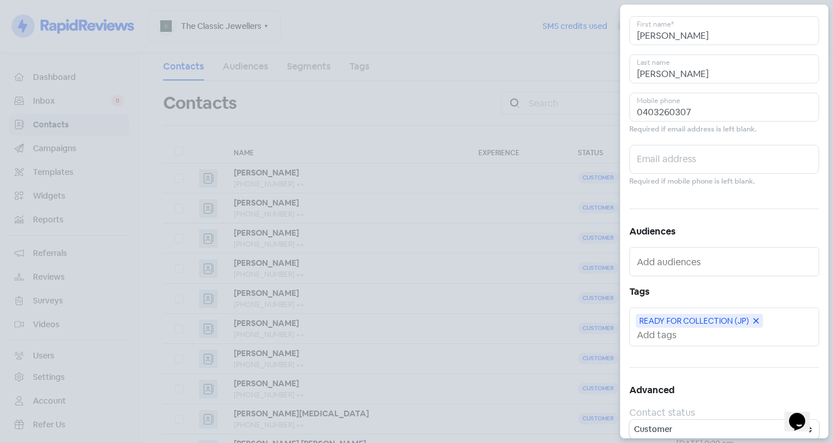
scroll to position [0, 0]
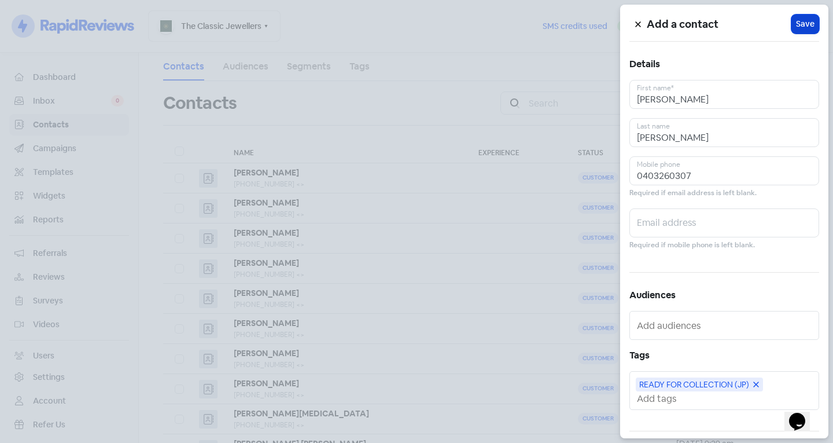
click at [796, 30] on span "Save" at bounding box center [805, 24] width 19 height 12
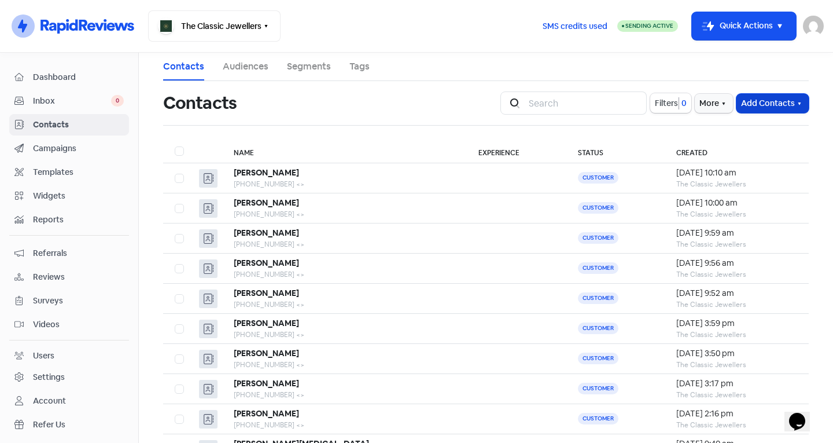
click at [775, 106] on button "Add Contacts" at bounding box center [772, 103] width 72 height 19
click at [754, 123] on button "Add a contact" at bounding box center [740, 128] width 135 height 23
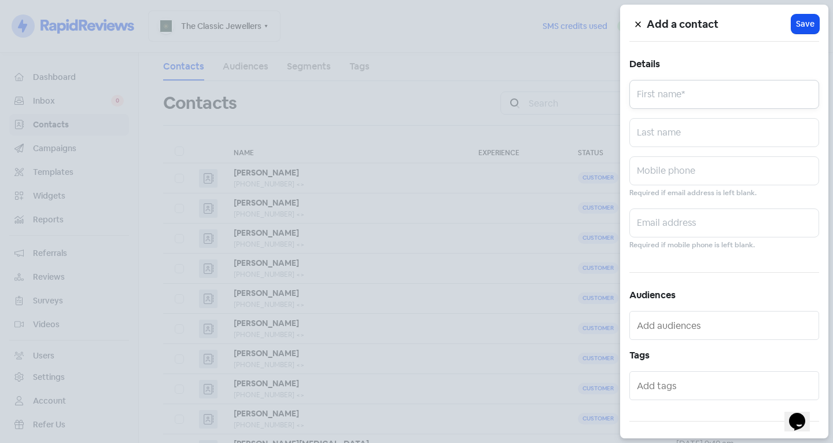
click at [694, 91] on input "text" at bounding box center [724, 94] width 190 height 29
type input "Kane"
click at [684, 165] on input "text" at bounding box center [724, 170] width 190 height 29
type input "0476984678"
click at [797, 27] on span "Save" at bounding box center [805, 24] width 19 height 12
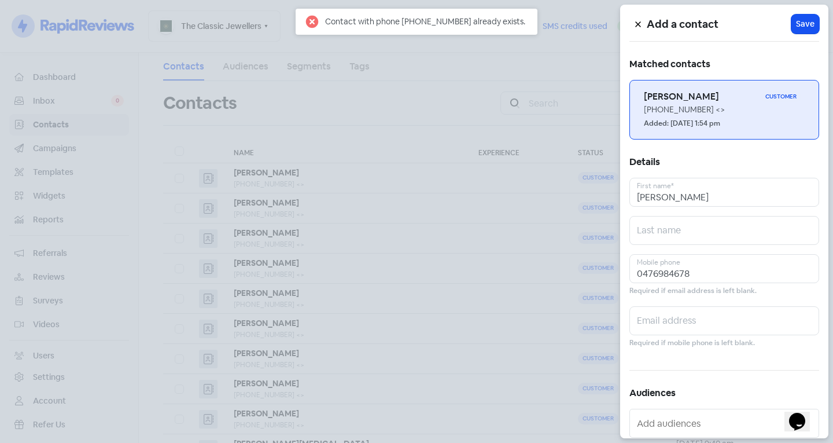
click at [679, 105] on div "+61476984678 <>" at bounding box center [724, 110] width 161 height 12
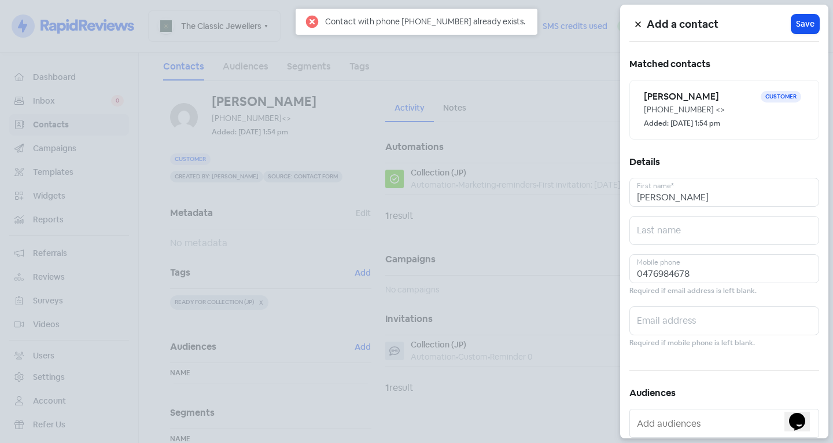
click at [480, 260] on div at bounding box center [416, 221] width 833 height 443
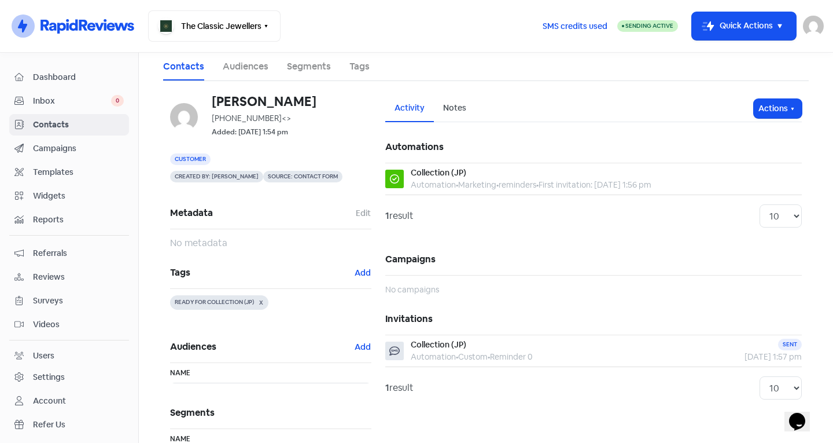
click at [62, 102] on span "Inbox" at bounding box center [72, 101] width 78 height 12
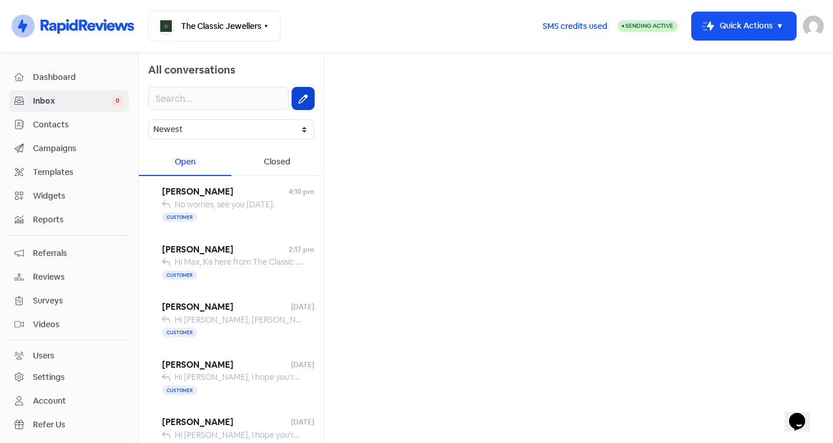
click at [299, 101] on icon at bounding box center [303, 98] width 9 height 9
click at [407, 72] on input "text" at bounding box center [578, 73] width 491 height 23
type input "Kane"
click at [422, 129] on div "-" at bounding box center [423, 125] width 3 height 14
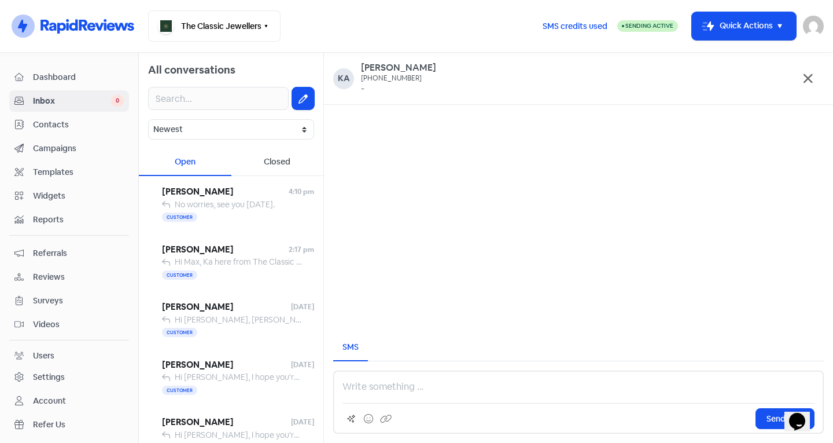
click at [386, 388] on p at bounding box center [578, 386] width 472 height 14
click at [211, 281] on div "Customer" at bounding box center [238, 275] width 152 height 14
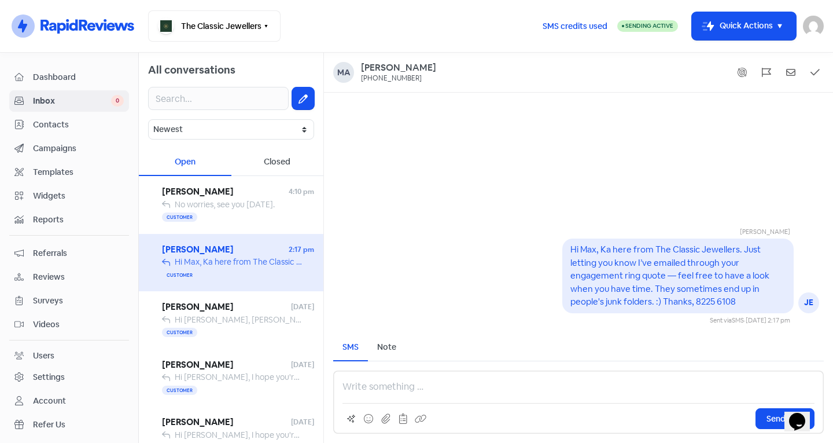
scroll to position [2, 0]
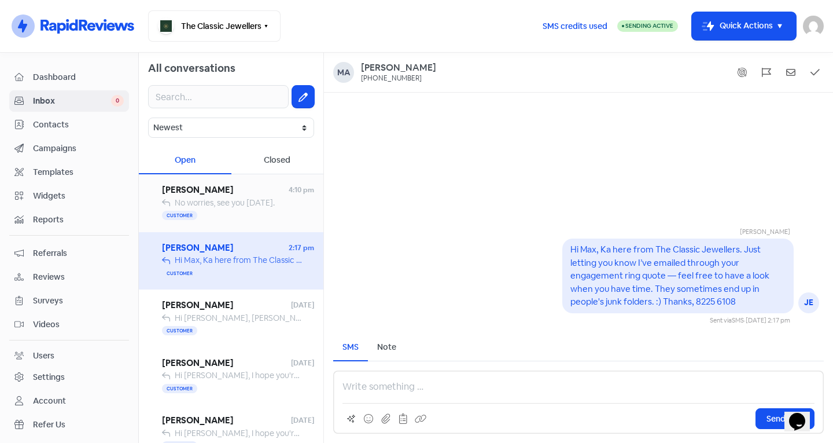
click at [228, 203] on span "No worries, see you tomorrow." at bounding box center [225, 202] width 100 height 10
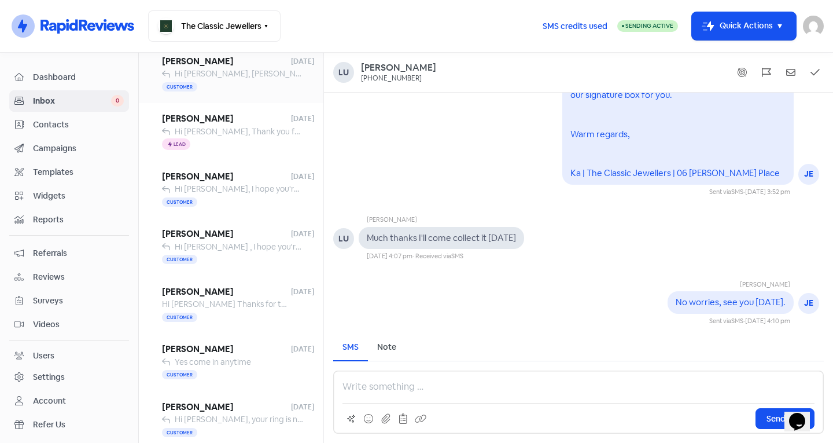
scroll to position [535, 0]
click at [247, 309] on div "Customer" at bounding box center [238, 316] width 152 height 14
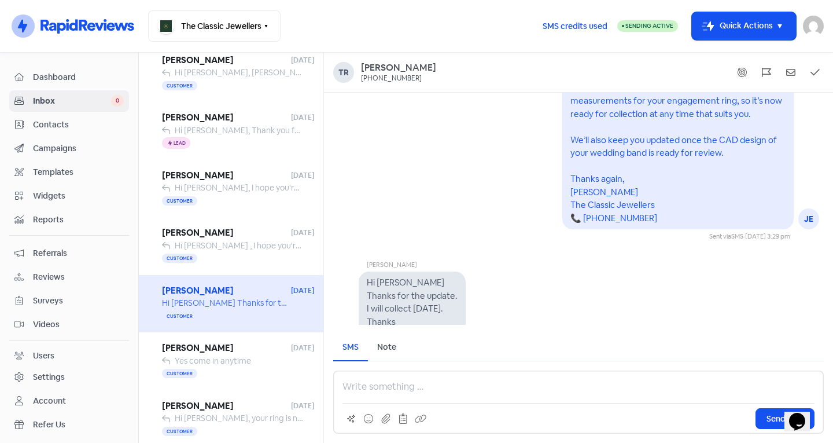
scroll to position [719, 0]
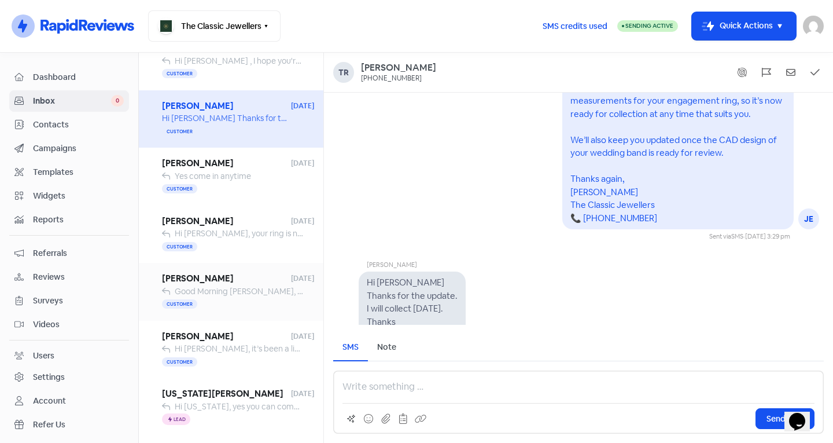
click at [223, 282] on span "Sarah Frank" at bounding box center [226, 278] width 129 height 13
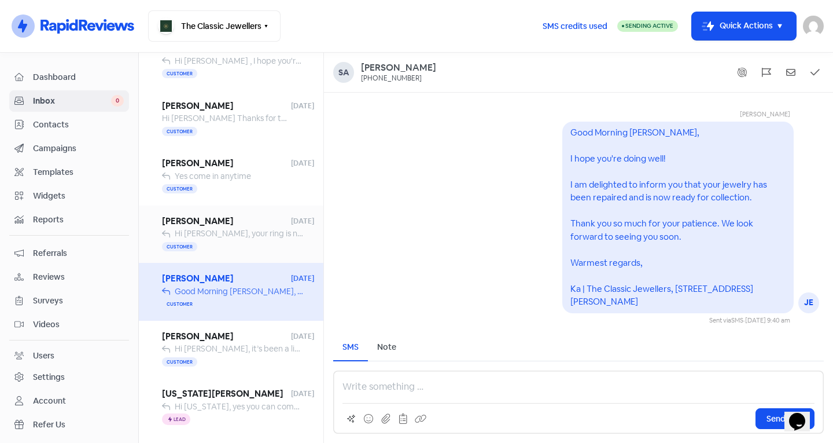
click at [218, 233] on span "Hi Anita, your ring is now ready for pick up. We look forward to seeing you in …" at bounding box center [449, 233] width 548 height 10
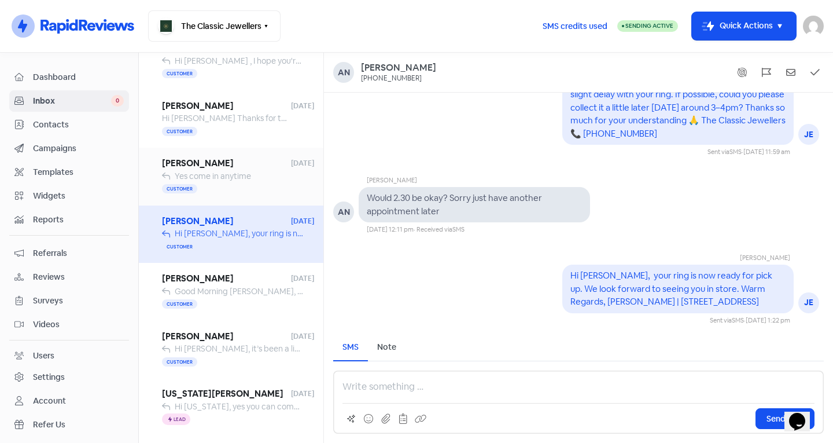
click at [229, 195] on div "Customer" at bounding box center [238, 189] width 152 height 14
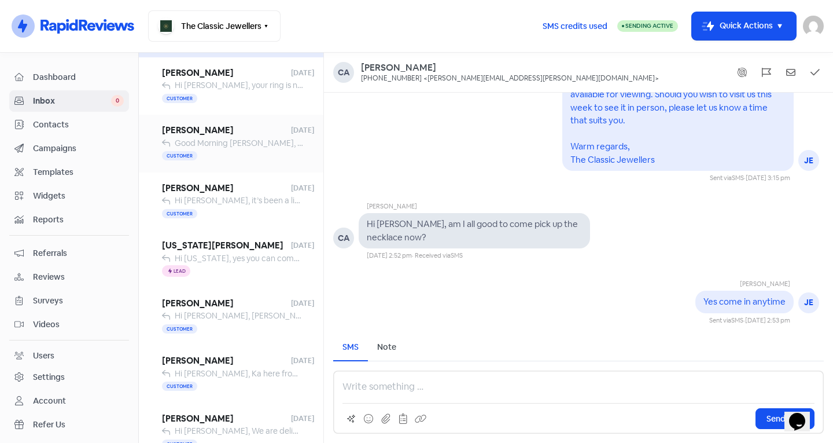
scroll to position [885, 0]
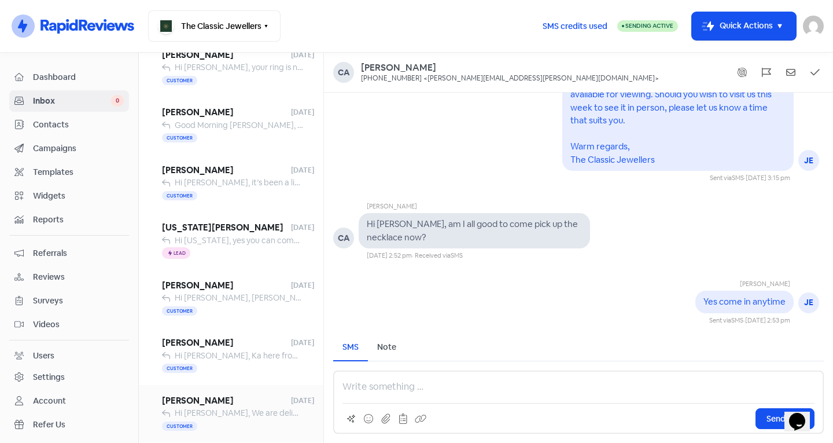
click at [231, 429] on div "Customer" at bounding box center [238, 426] width 152 height 14
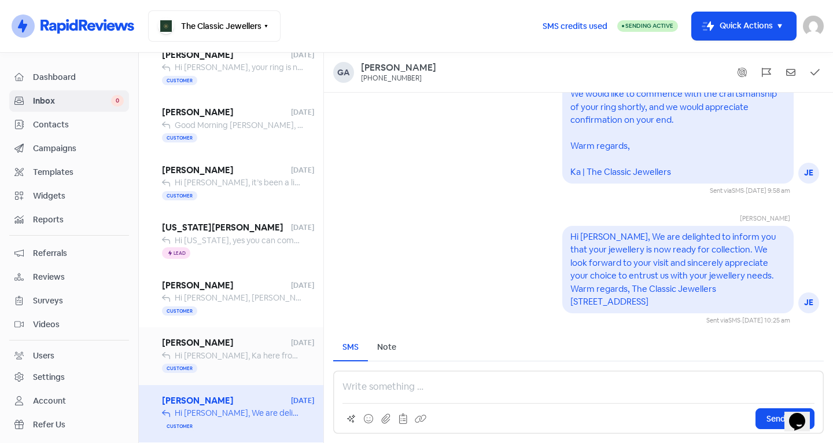
click at [252, 353] on span "Hi Sam, Ka here from The Classic Jewellers. Just letting you know I’ve emailed …" at bounding box center [624, 355] width 899 height 10
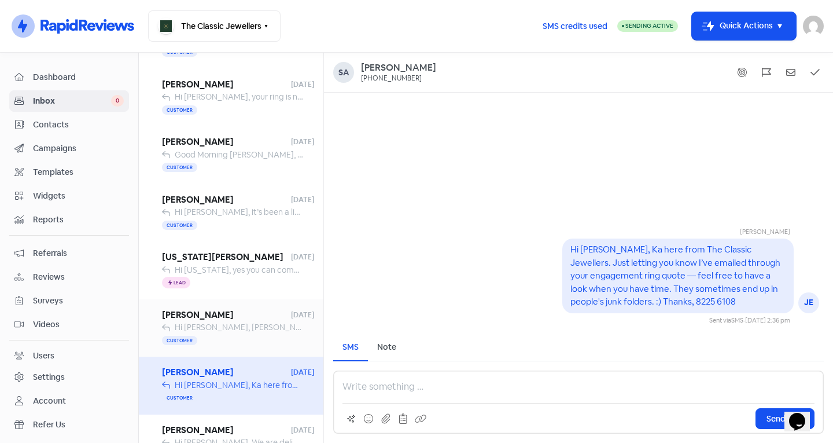
scroll to position [852, 0]
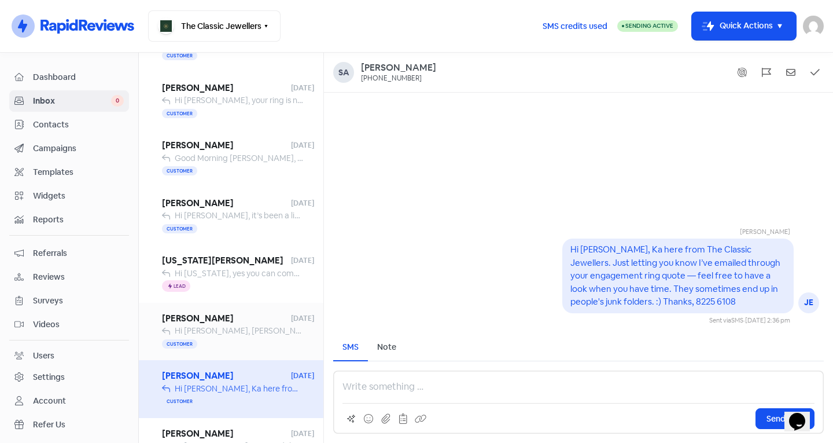
click at [255, 271] on span "Hi Georgia, yes you can come in at 3:45 today." at bounding box center [269, 273] width 189 height 10
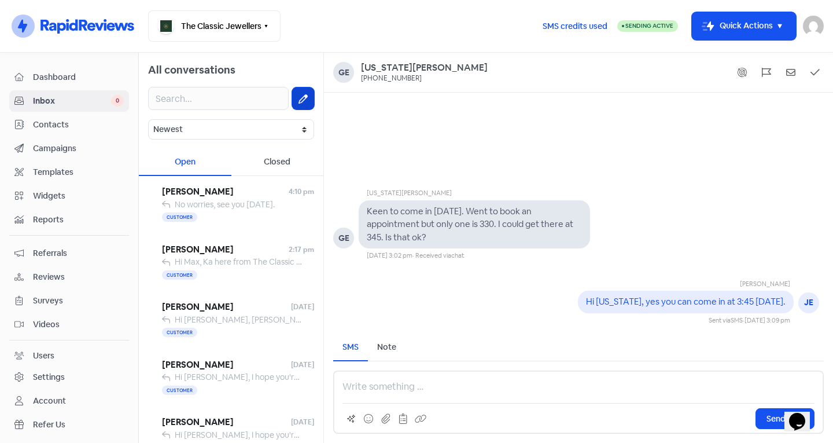
click at [301, 105] on button at bounding box center [303, 98] width 22 height 22
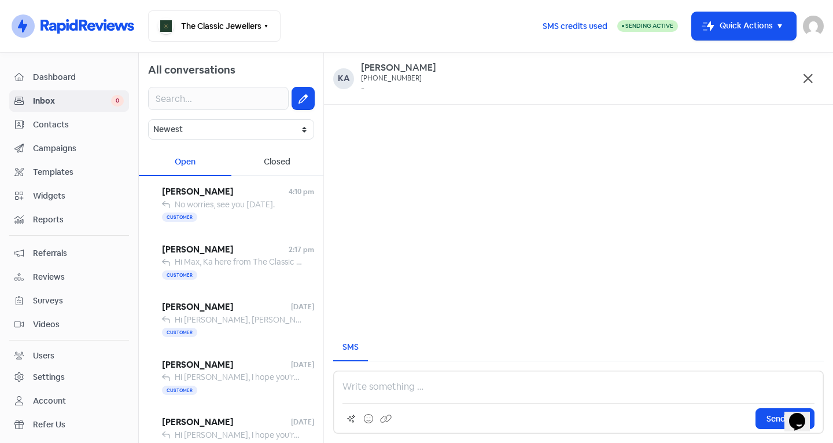
click at [475, 389] on p at bounding box center [578, 386] width 472 height 14
paste div
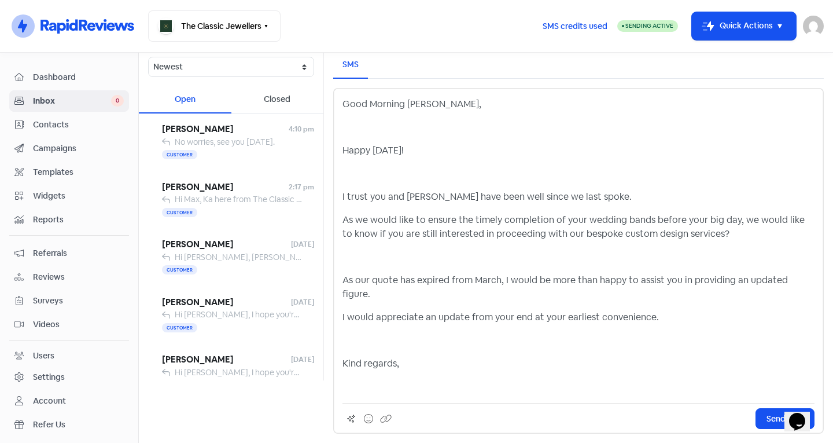
scroll to position [39, 0]
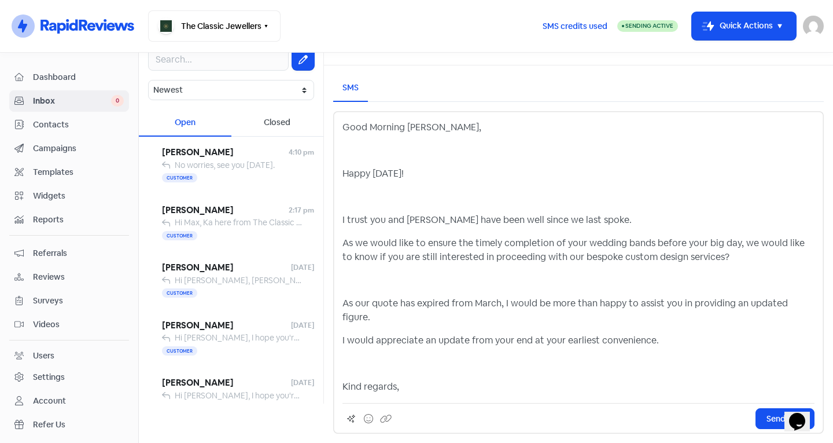
click at [429, 404] on div "Send SMS" at bounding box center [578, 416] width 472 height 26
drag, startPoint x: 416, startPoint y: 391, endPoint x: 342, endPoint y: 119, distance: 281.8
click at [342, 119] on div "Good Morning James, Happy Friday! I trust you and Jacqui have been well since w…" at bounding box center [578, 272] width 491 height 322
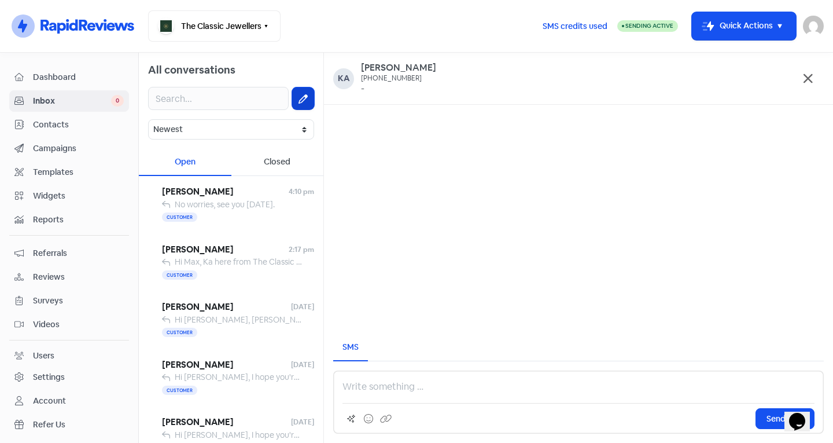
click at [299, 96] on icon at bounding box center [303, 98] width 9 height 9
click at [378, 388] on p at bounding box center [578, 386] width 472 height 14
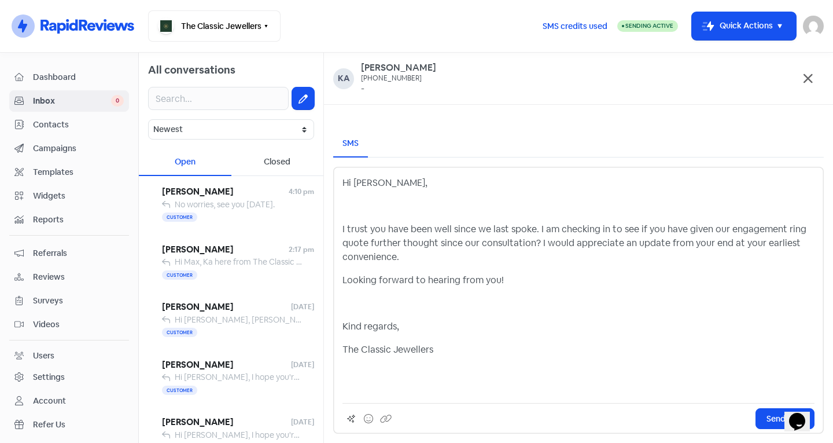
click at [365, 215] on div "Hi Kane, I trust you have been well since we last spoke. I am checking in to se…" at bounding box center [578, 285] width 472 height 218
click at [346, 211] on p at bounding box center [578, 206] width 472 height 14
click at [352, 315] on div "Hi Kane, I trust you have been well since we last spoke. I am checking in to se…" at bounding box center [578, 296] width 472 height 194
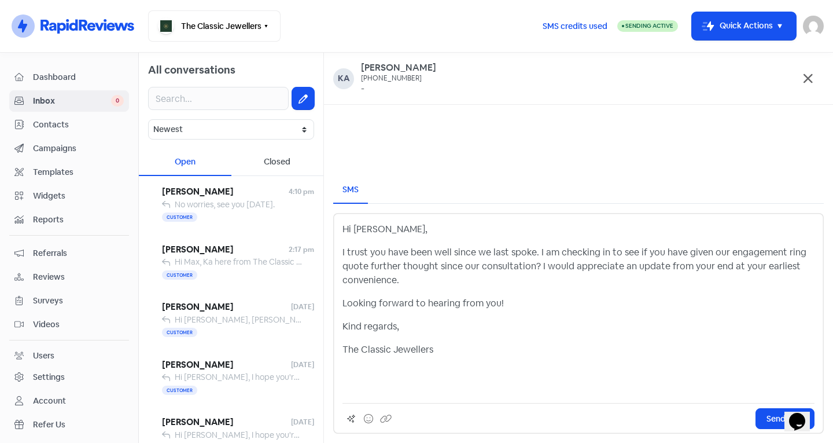
click at [345, 344] on p "The Classic Jewellers" at bounding box center [578, 349] width 472 height 14
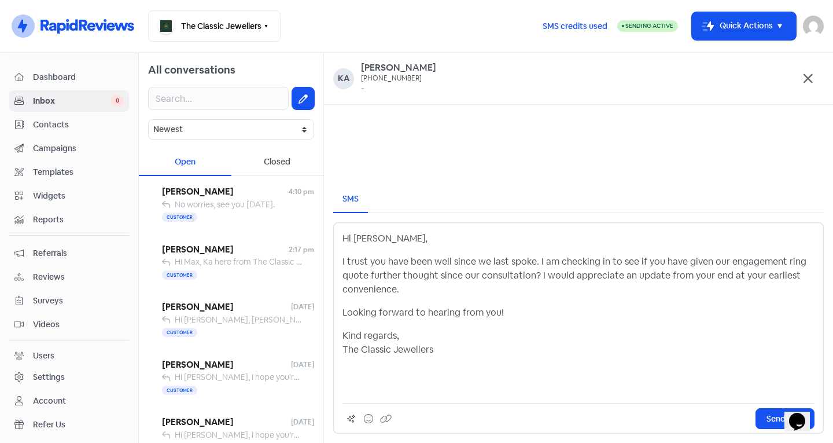
click at [379, 385] on p at bounding box center [578, 380] width 472 height 28
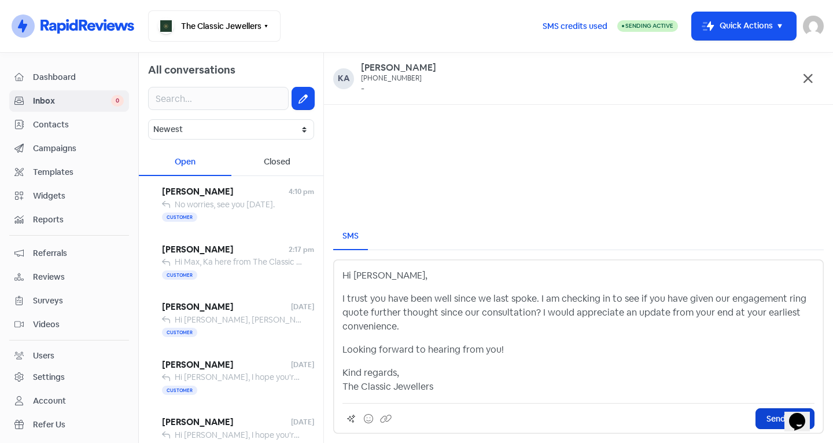
click at [773, 417] on span "Send SMS" at bounding box center [785, 418] width 37 height 12
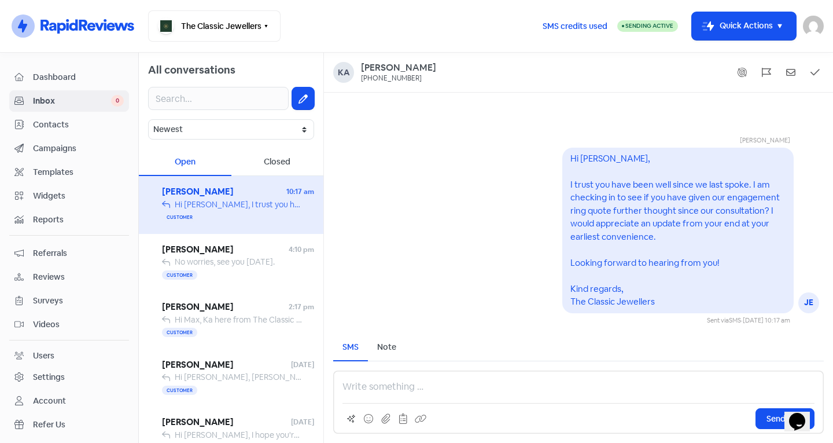
click at [111, 125] on span "Contacts" at bounding box center [78, 125] width 91 height 12
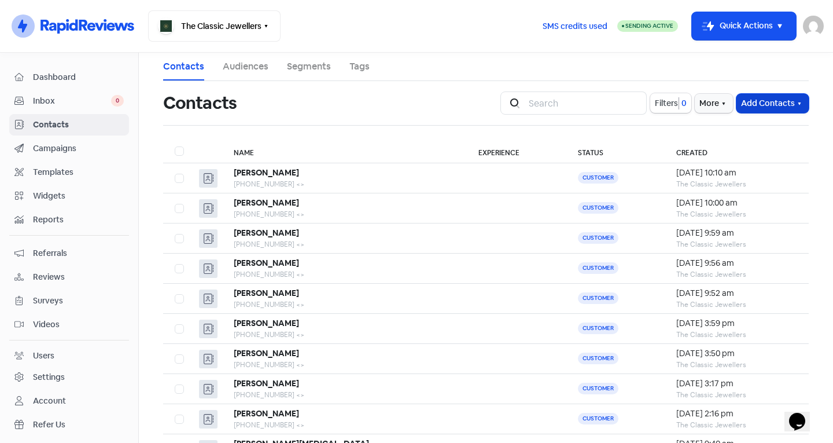
click at [774, 94] on button "Add Contacts" at bounding box center [772, 103] width 72 height 19
click at [746, 130] on button "Add a contact" at bounding box center [740, 128] width 135 height 23
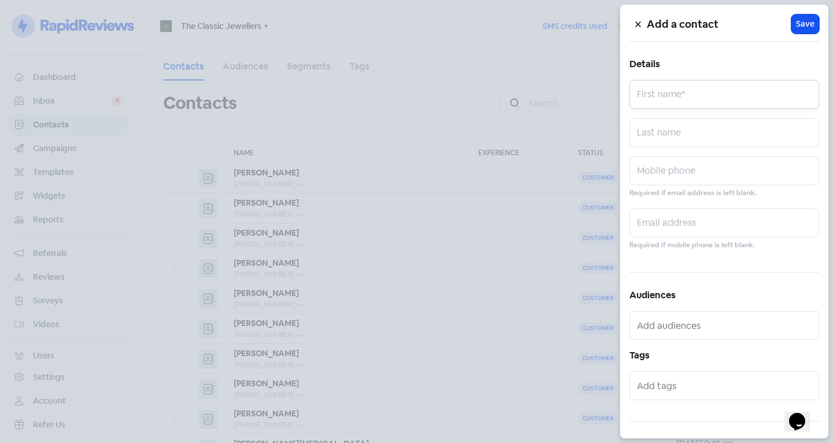
click at [716, 97] on input "text" at bounding box center [724, 94] width 190 height 29
type input "William"
click at [690, 183] on input "text" at bounding box center [724, 170] width 190 height 29
type input "0488511224"
click at [801, 25] on span "Save" at bounding box center [805, 24] width 19 height 12
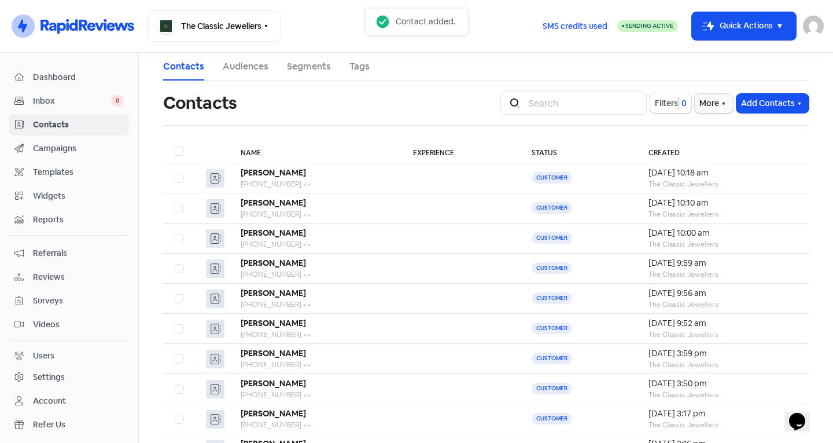
click at [91, 101] on span "Inbox" at bounding box center [72, 101] width 78 height 12
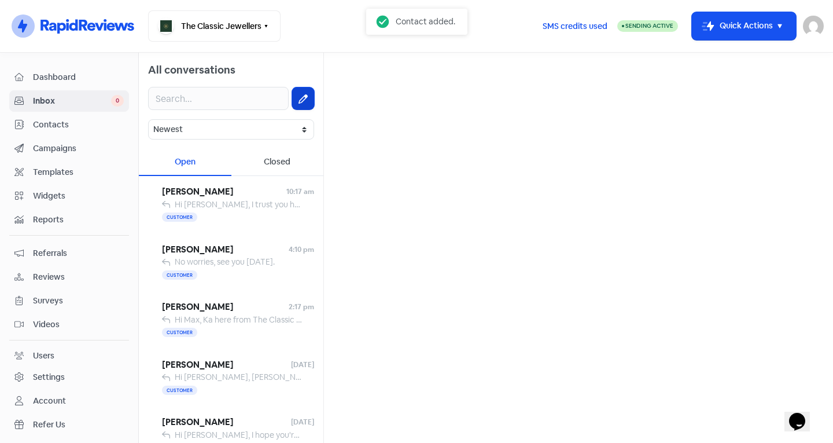
click at [299, 101] on icon at bounding box center [303, 98] width 9 height 9
click at [366, 76] on input "text" at bounding box center [578, 73] width 491 height 23
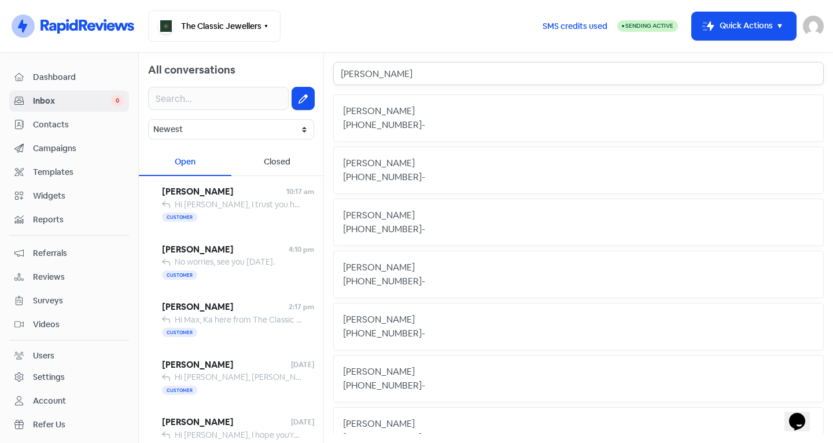
type input "William"
click at [422, 117] on div "William" at bounding box center [578, 111] width 471 height 14
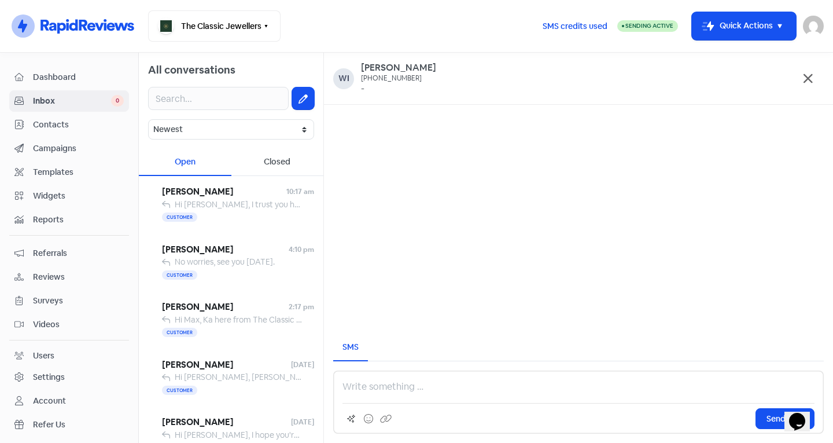
click at [432, 385] on p at bounding box center [578, 386] width 472 height 14
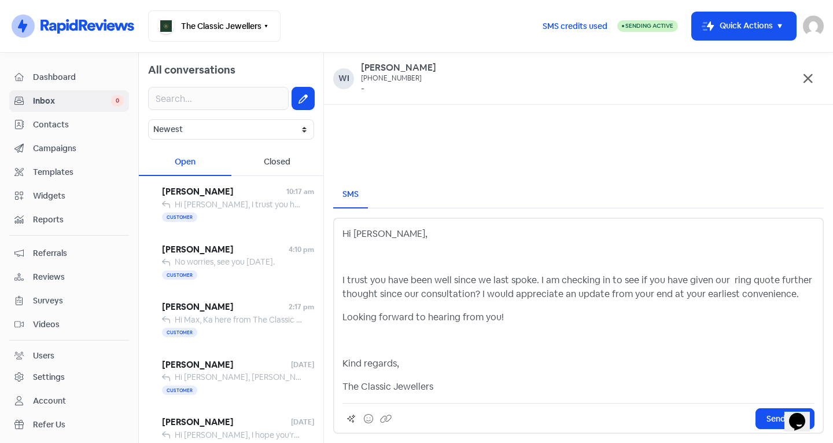
click at [345, 384] on p "The Classic Jewellers" at bounding box center [578, 386] width 472 height 14
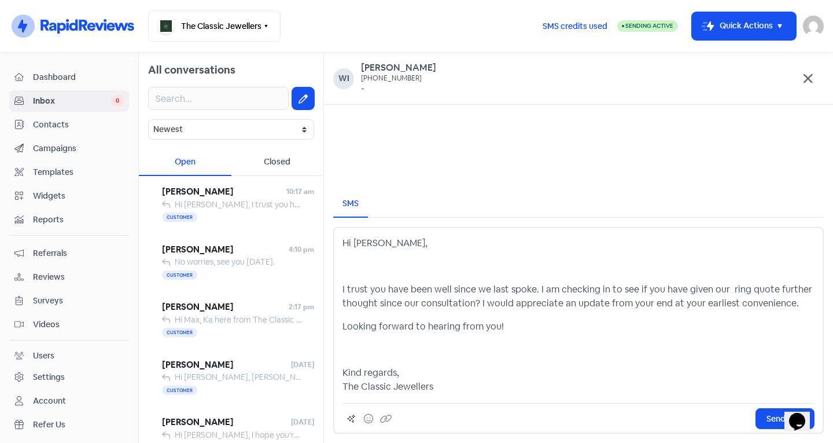
click at [358, 357] on div "Hi William, I trust you have been well since we last spoke. I am checking in to…" at bounding box center [578, 314] width 472 height 157
click at [348, 349] on p at bounding box center [578, 349] width 472 height 14
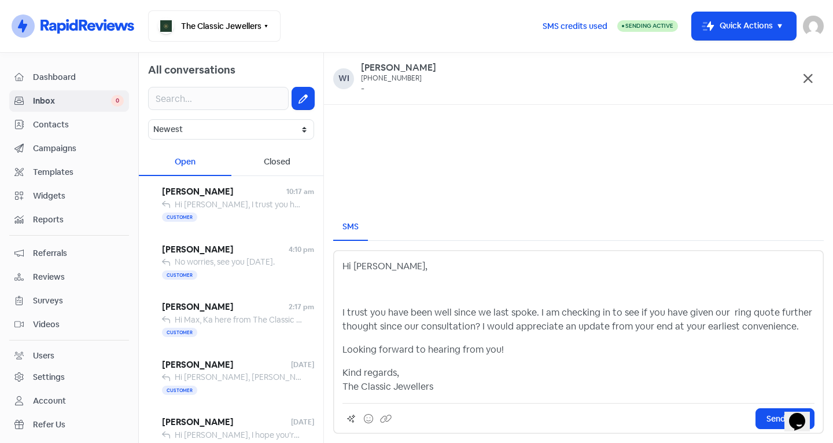
click at [366, 298] on div "Hi William, I trust you have been well since we last spoke. I am checking in to…" at bounding box center [578, 326] width 472 height 134
click at [342, 309] on p "I trust you have been well since we last spoke. I am checking in to see if you …" at bounding box center [578, 319] width 472 height 28
click at [773, 419] on span "Send SMS" at bounding box center [785, 418] width 37 height 12
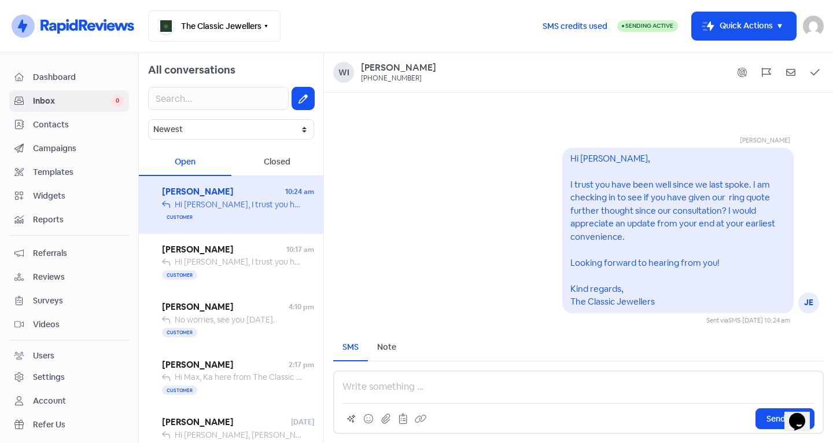
click at [105, 116] on link "Contacts" at bounding box center [69, 124] width 120 height 21
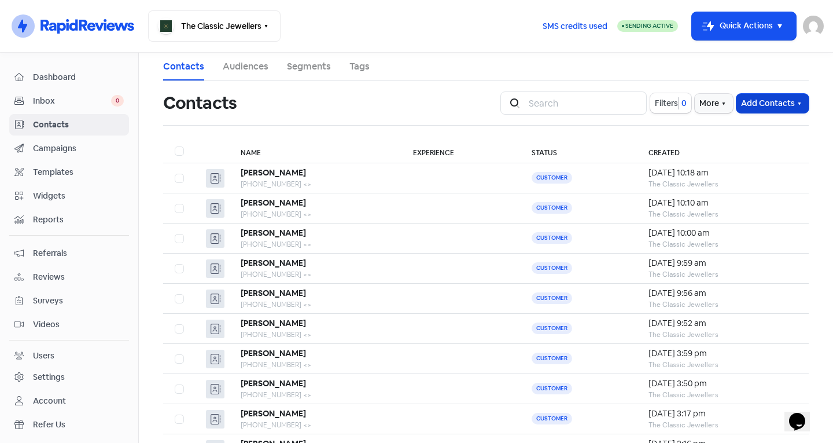
click at [754, 105] on button "Add Contacts" at bounding box center [772, 103] width 72 height 19
click at [716, 126] on button "Add a contact" at bounding box center [740, 128] width 135 height 23
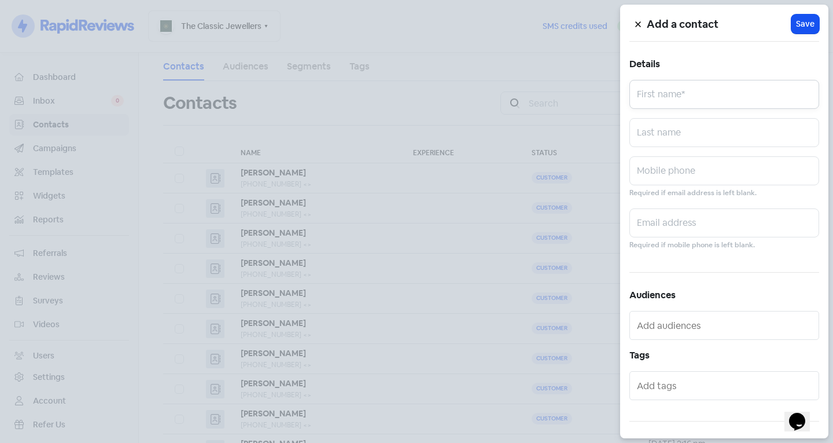
click at [690, 91] on input "text" at bounding box center [724, 94] width 190 height 29
type input "Hellen"
click at [691, 138] on input "text" at bounding box center [724, 132] width 190 height 29
type input "Jonson"
click at [672, 174] on input "text" at bounding box center [724, 170] width 190 height 29
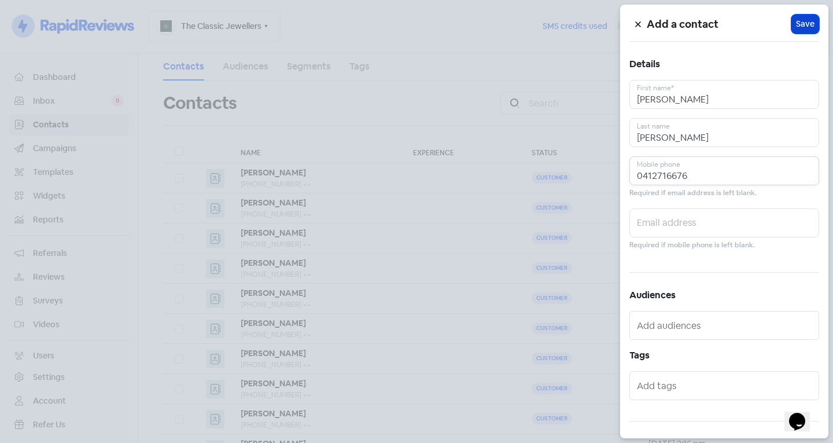
type input "0412716676"
click at [798, 30] on span "Save" at bounding box center [805, 24] width 19 height 12
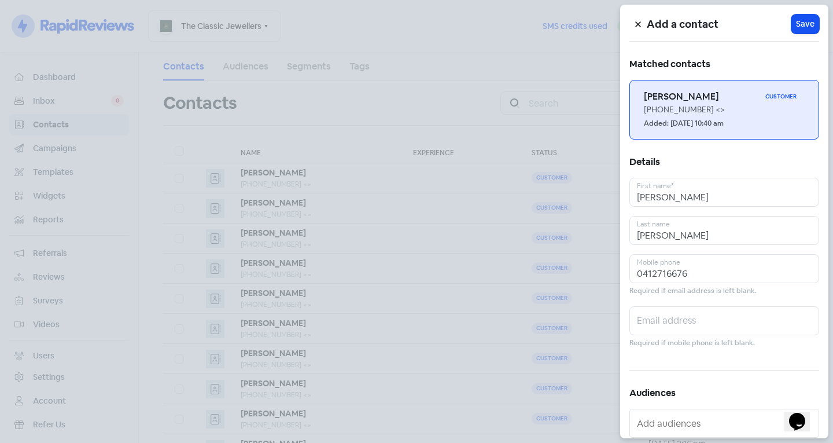
click at [709, 98] on h6 "Ho Jonson" at bounding box center [702, 96] width 117 height 13
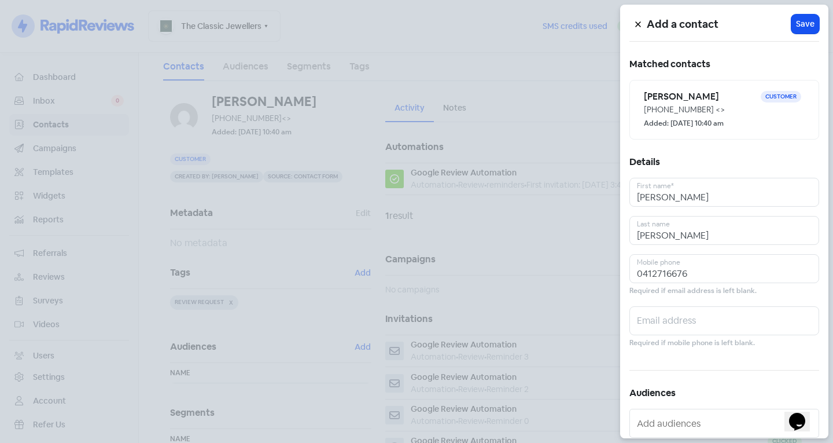
click at [342, 216] on div at bounding box center [416, 221] width 833 height 443
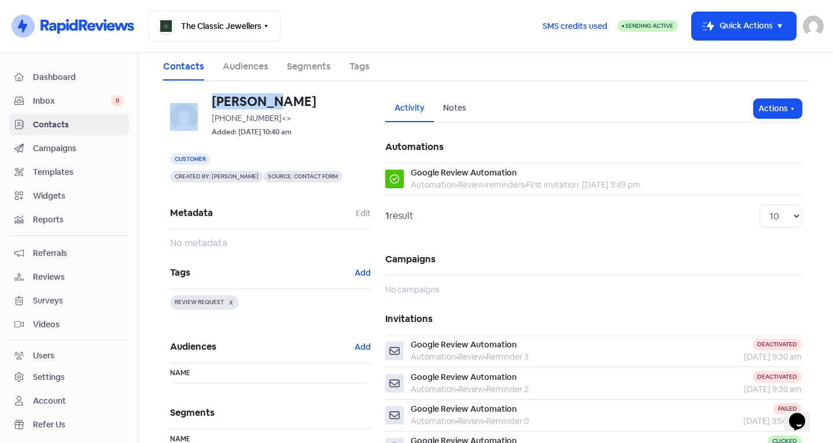
drag, startPoint x: 277, startPoint y: 103, endPoint x: 193, endPoint y: 101, distance: 83.3
click at [193, 101] on div "Ho Jonson +61412716676 <> Added: 3 Jul 2025, 10:40 am" at bounding box center [270, 116] width 201 height 43
click at [212, 102] on h6 "Ho Jonson" at bounding box center [292, 101] width 160 height 13
drag, startPoint x: 270, startPoint y: 104, endPoint x: 206, endPoint y: 98, distance: 64.5
click at [206, 98] on div "Ho Jonson +61412716676 <> Added: 3 Jul 2025, 10:40 am" at bounding box center [270, 116] width 201 height 43
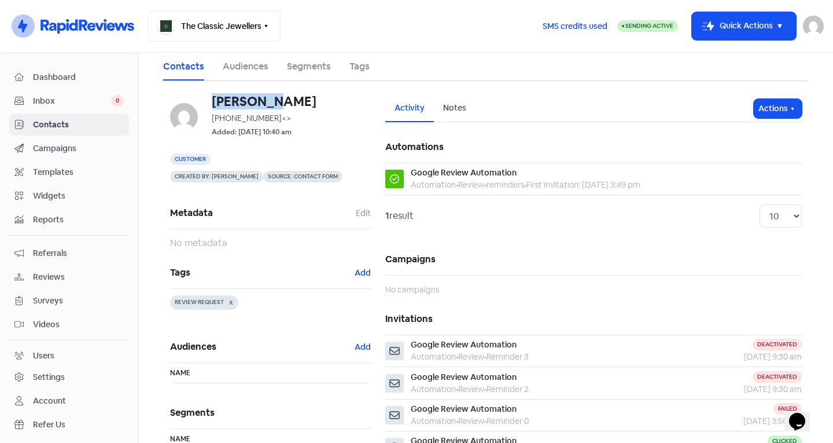
copy h6 "Ho Jonson"
click at [58, 100] on span "Inbox" at bounding box center [72, 101] width 78 height 12
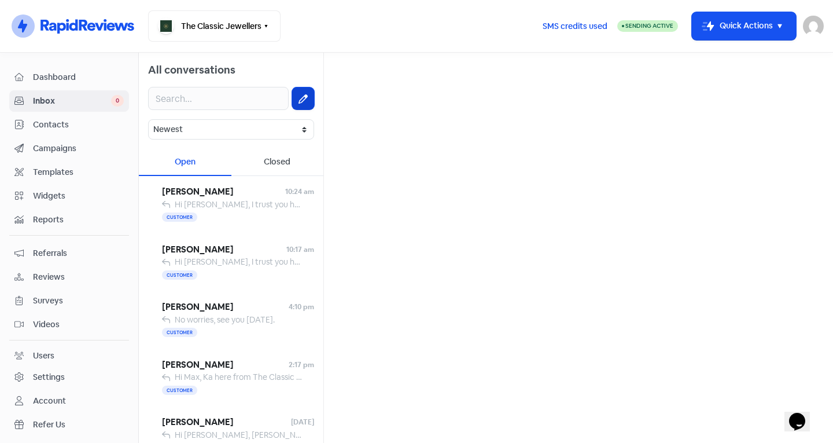
click at [299, 95] on icon at bounding box center [303, 98] width 9 height 9
click at [300, 98] on button at bounding box center [303, 98] width 22 height 22
click at [354, 80] on input "text" at bounding box center [578, 73] width 491 height 23
paste input "Ho Jonson"
type input "Ho Jonson"
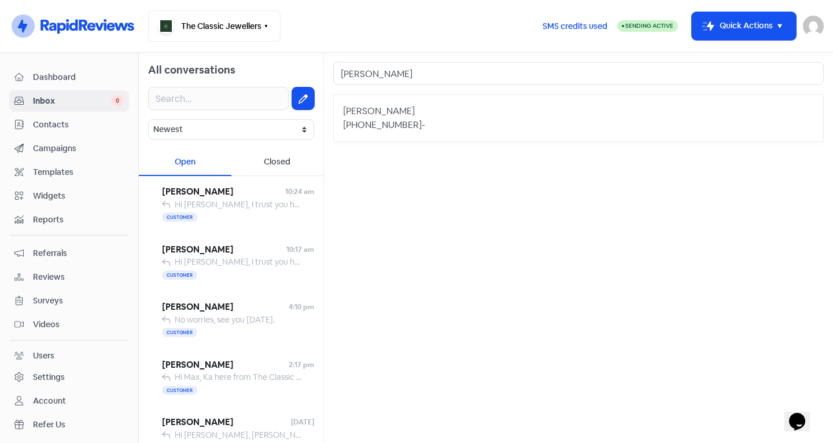
click at [404, 110] on div "Ho Jonson" at bounding box center [578, 111] width 471 height 14
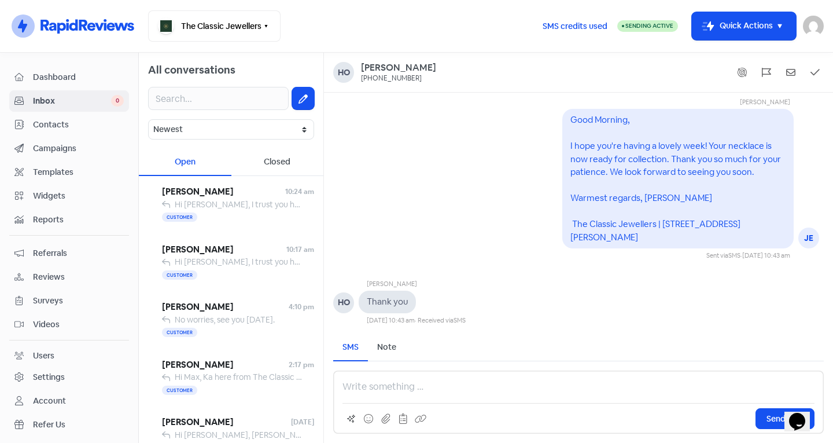
click at [422, 389] on p at bounding box center [578, 386] width 472 height 14
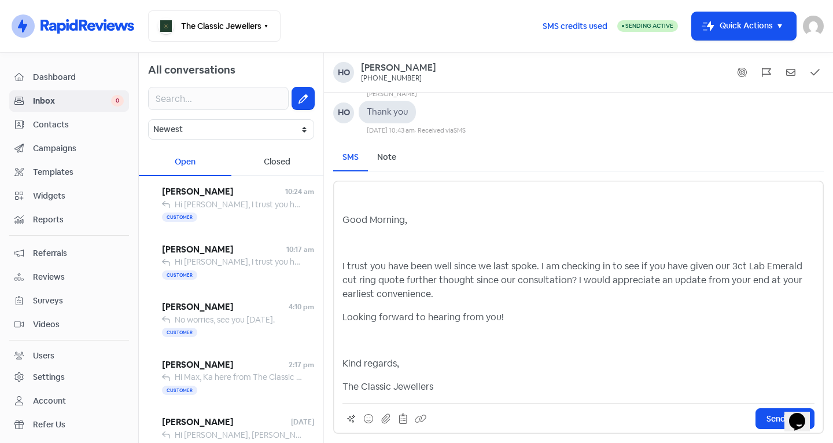
click at [343, 386] on p "The Classic Jewellers" at bounding box center [578, 386] width 472 height 14
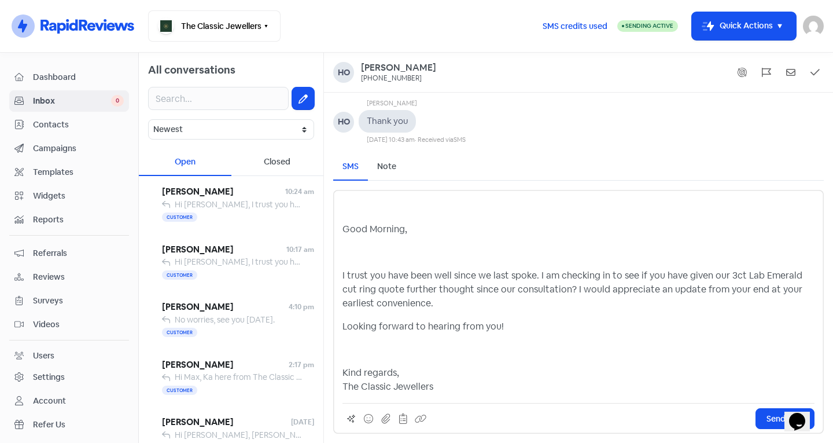
click at [361, 349] on p at bounding box center [578, 349] width 472 height 14
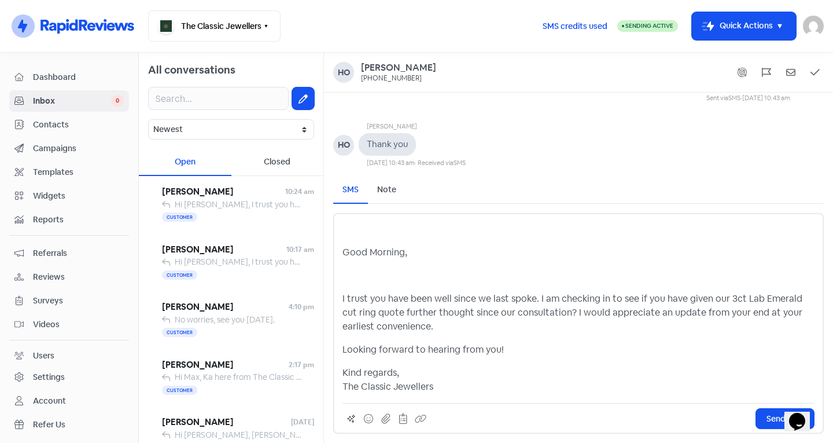
click at [382, 283] on div "Good Morning, I trust you have been well since we last spoke. I am checking in …" at bounding box center [578, 307] width 472 height 171
click at [343, 298] on p "I trust you have been well since we last spoke. I am checking in to see if you …" at bounding box center [578, 313] width 472 height 42
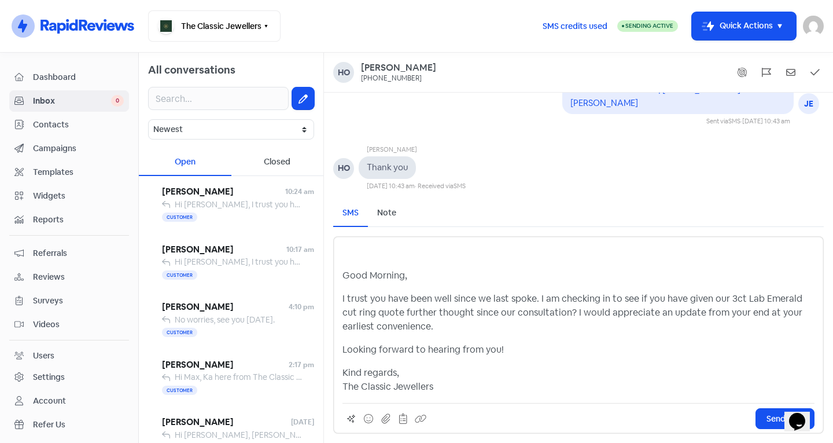
click at [351, 266] on div "Good Morning, I trust you have been well since we last spoke. I am checking in …" at bounding box center [578, 319] width 472 height 148
click at [341, 281] on div "Good Morning, I trust you have been well since we last spoke. I am checking in …" at bounding box center [578, 334] width 491 height 197
click at [344, 273] on p "Good Morning," at bounding box center [578, 275] width 472 height 14
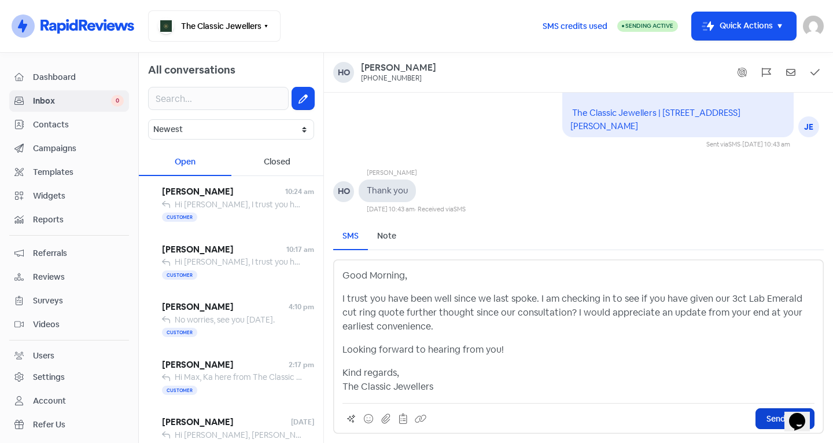
click at [764, 421] on button "Send SMS" at bounding box center [785, 418] width 59 height 21
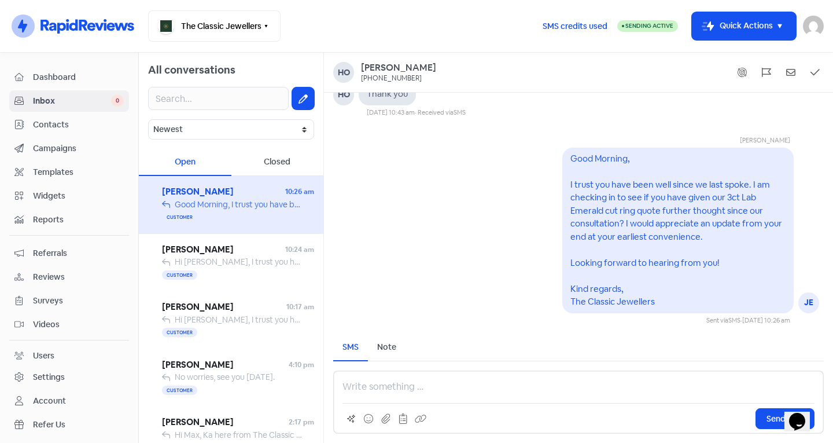
click at [92, 126] on span "Contacts" at bounding box center [78, 125] width 91 height 12
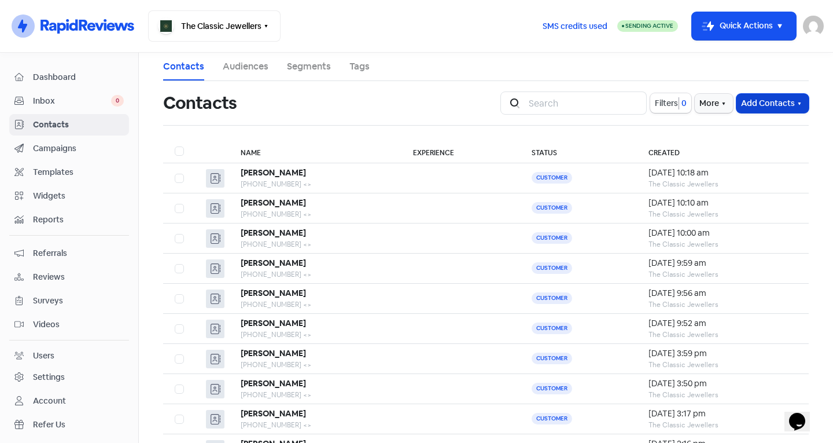
click at [749, 102] on button "Add Contacts" at bounding box center [772, 103] width 72 height 19
click at [700, 138] on button "Add a contact" at bounding box center [740, 128] width 135 height 23
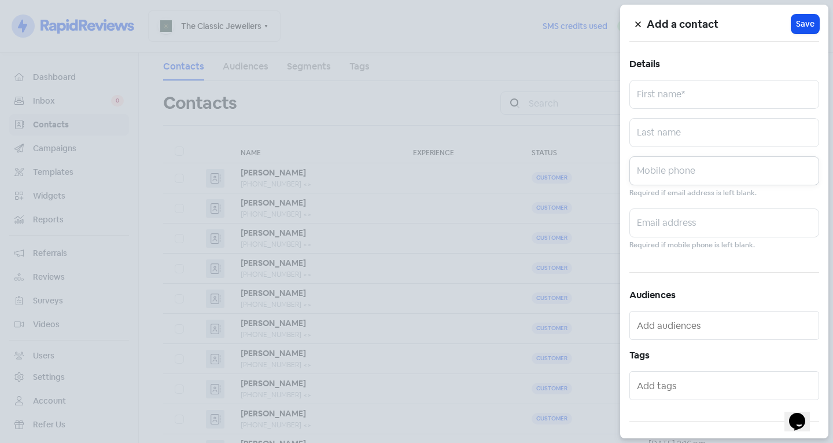
click at [663, 175] on input "text" at bounding box center [724, 170] width 190 height 29
type input "0411630649"
click at [655, 90] on input "text" at bounding box center [724, 94] width 190 height 29
type input "Maz"
click at [798, 23] on span "Save" at bounding box center [805, 24] width 19 height 12
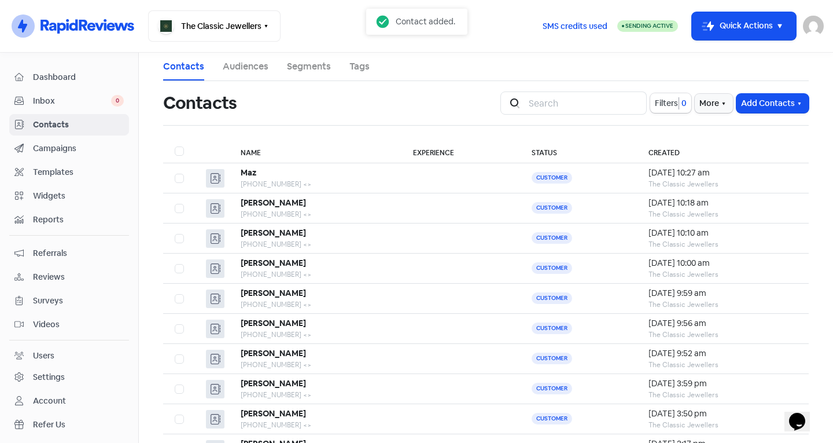
click at [65, 98] on span "Inbox" at bounding box center [72, 101] width 78 height 12
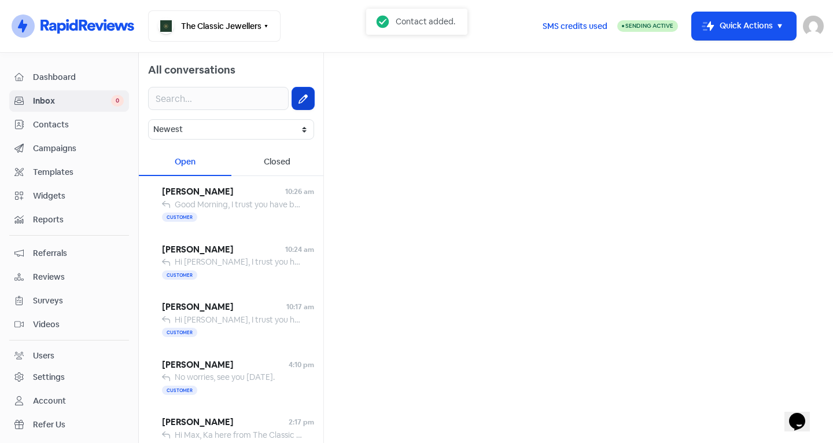
click at [292, 102] on button at bounding box center [303, 98] width 22 height 22
click at [387, 73] on input "text" at bounding box center [578, 73] width 491 height 23
type input "Maz"
click at [393, 117] on div "Maz" at bounding box center [578, 111] width 471 height 14
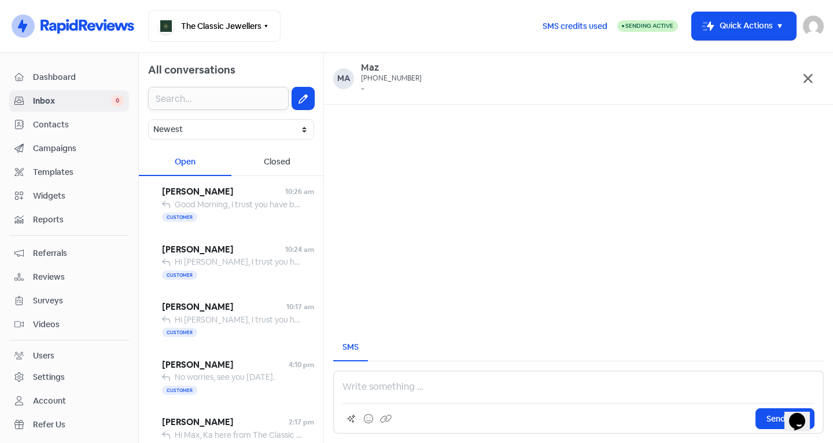
click at [189, 98] on input "text" at bounding box center [218, 98] width 141 height 23
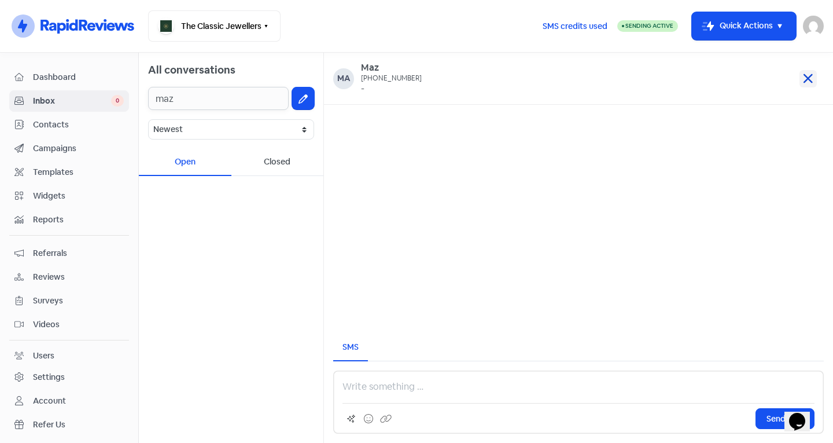
type input "maz"
click at [805, 81] on icon at bounding box center [808, 78] width 9 height 9
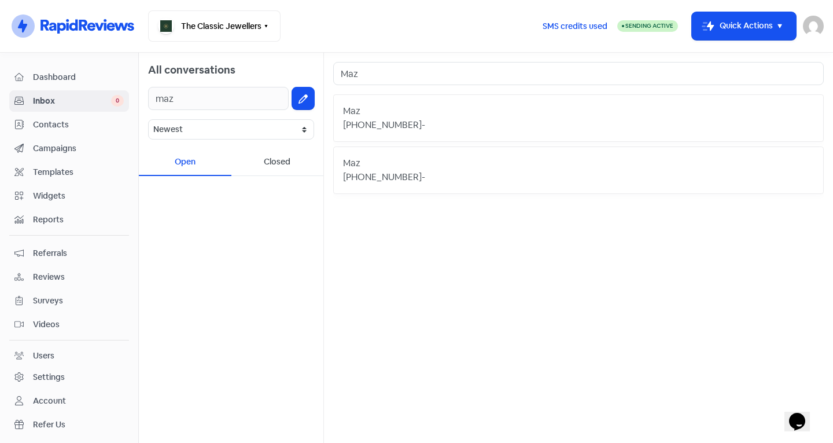
click at [433, 128] on div "+61411630649 -" at bounding box center [578, 125] width 471 height 14
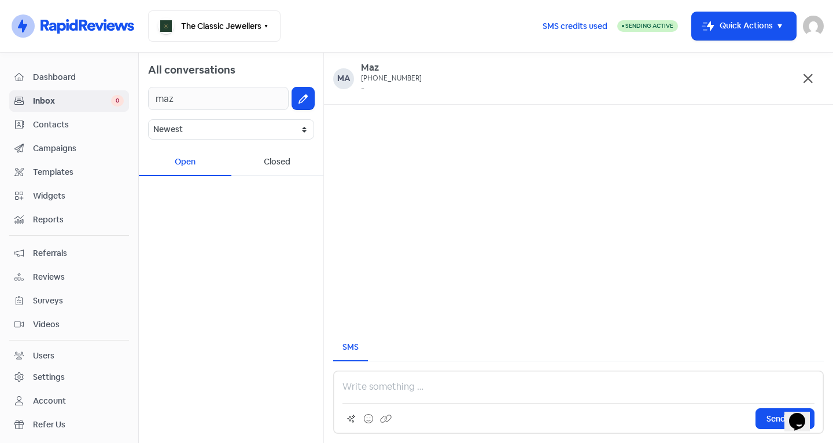
click at [386, 387] on p at bounding box center [578, 386] width 472 height 14
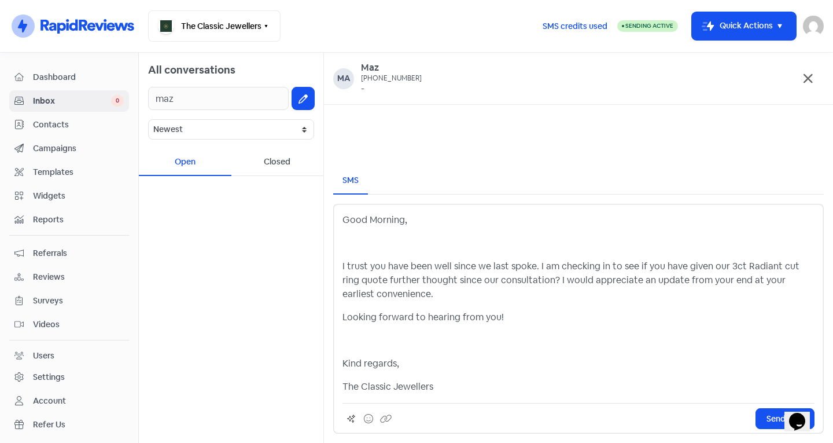
click at [343, 386] on p "The Classic Jewellers" at bounding box center [578, 386] width 472 height 14
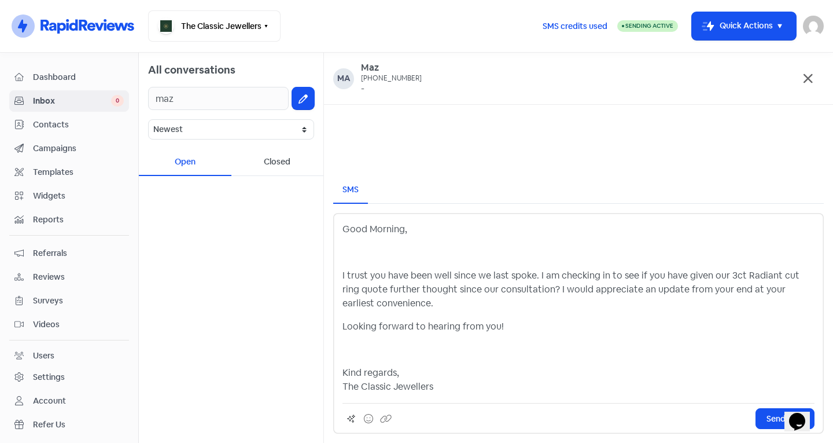
click at [455, 390] on p "Kind regards, The Classic Jewellers" at bounding box center [578, 380] width 472 height 28
click at [406, 351] on p at bounding box center [578, 349] width 472 height 14
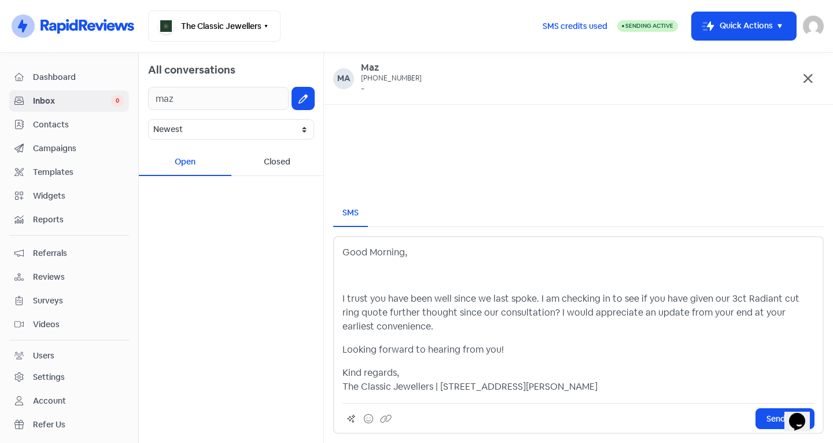
click at [367, 278] on p at bounding box center [578, 275] width 472 height 14
click at [765, 415] on button "Send SMS" at bounding box center [785, 418] width 59 height 21
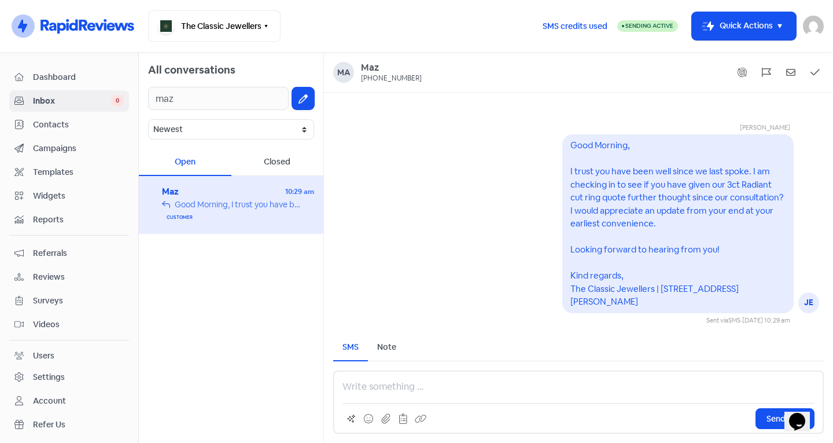
click at [61, 100] on span "Inbox" at bounding box center [72, 101] width 78 height 12
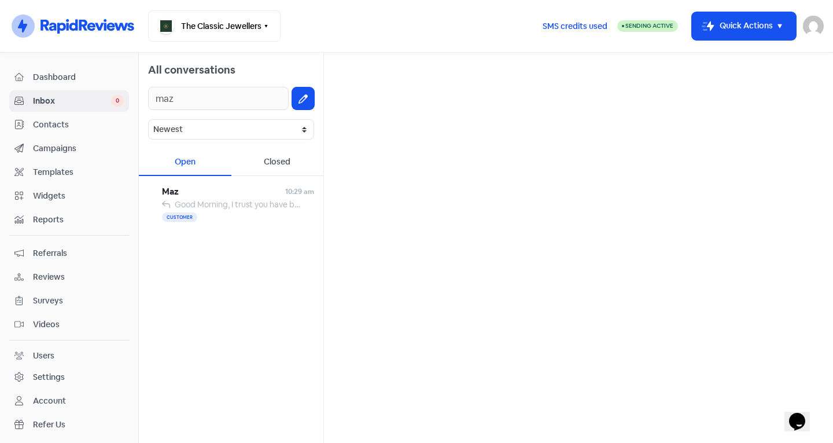
click at [87, 96] on span "Inbox" at bounding box center [72, 101] width 78 height 12
click at [215, 96] on input "maz" at bounding box center [218, 98] width 141 height 23
type input "m"
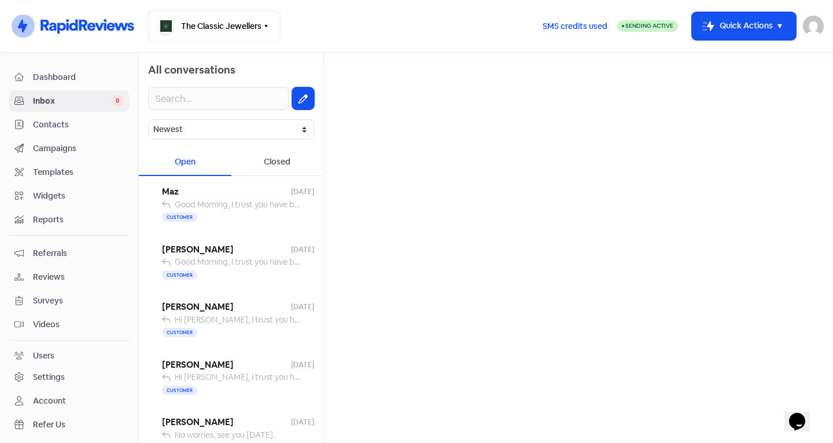
click at [77, 124] on span "Contacts" at bounding box center [78, 125] width 91 height 12
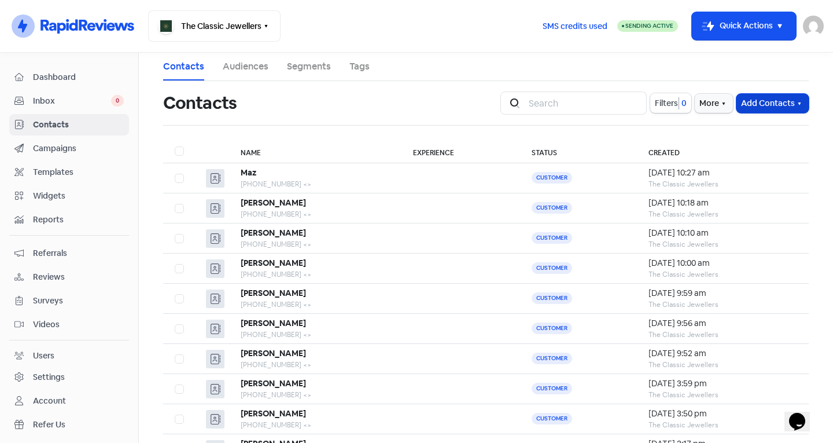
click at [751, 101] on button "Add Contacts" at bounding box center [772, 103] width 72 height 19
click at [729, 121] on button "Add a contact" at bounding box center [740, 128] width 135 height 23
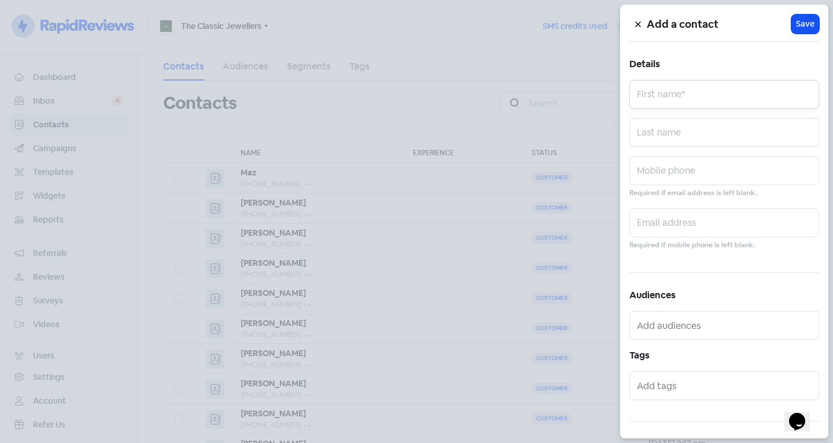
click at [703, 96] on input "text" at bounding box center [724, 94] width 190 height 29
type input "Abderamane"
click at [698, 143] on input "text" at bounding box center [724, 132] width 190 height 29
type input "R"
click at [694, 170] on input "text" at bounding box center [724, 170] width 190 height 29
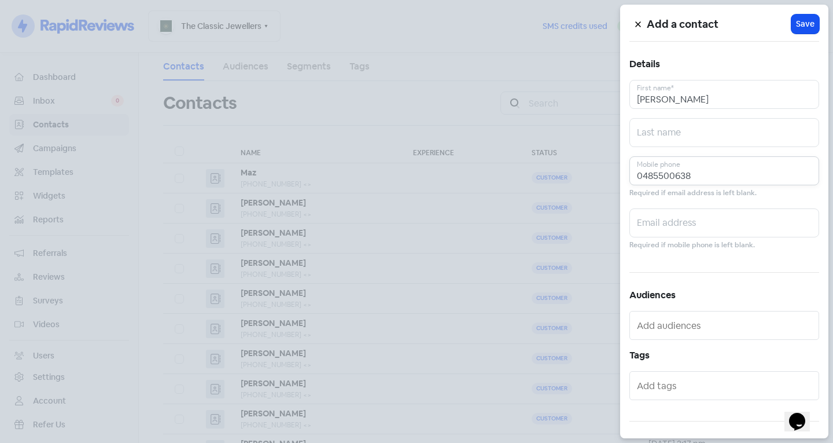
scroll to position [64, 0]
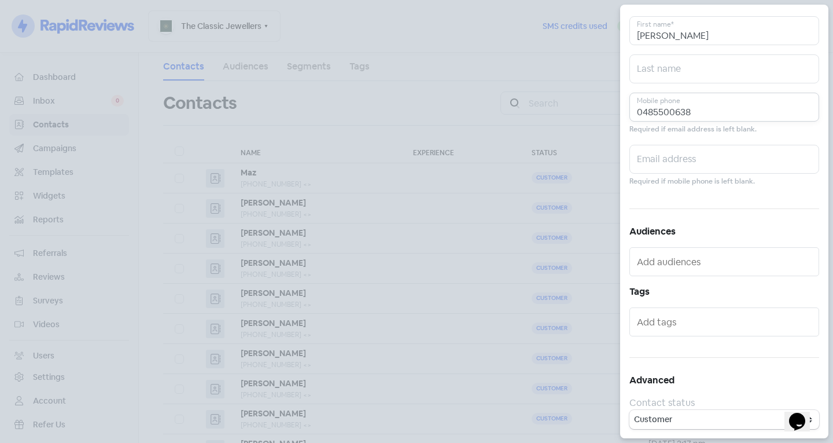
type input "0485500638"
click at [666, 331] on div at bounding box center [724, 321] width 190 height 29
click at [664, 327] on input "text" at bounding box center [725, 321] width 177 height 19
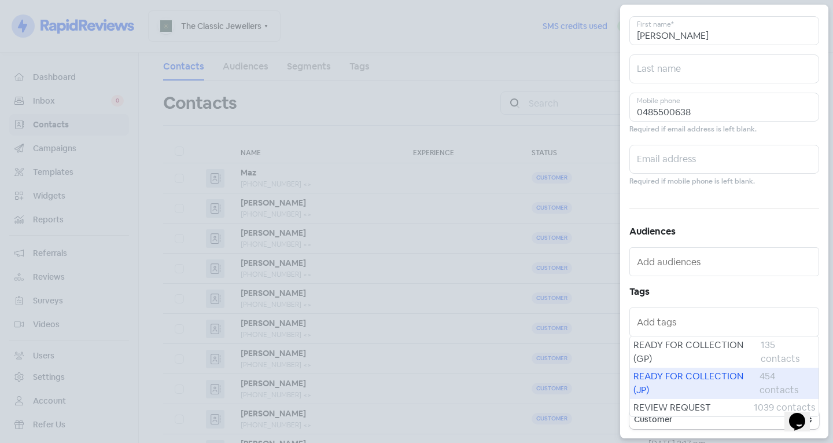
click at [684, 378] on span "READY FOR COLLECTION (JP)" at bounding box center [696, 383] width 126 height 28
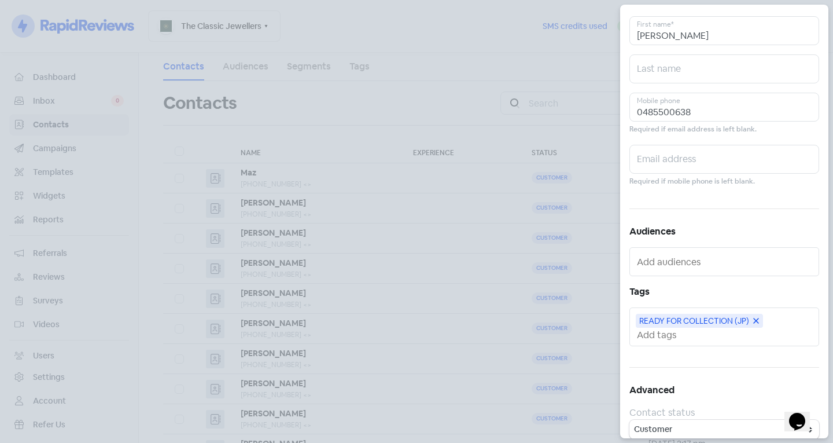
click at [693, 341] on div "READY FOR COLLECTION (JP)" at bounding box center [724, 326] width 190 height 39
click at [688, 337] on input "text" at bounding box center [725, 335] width 177 height 12
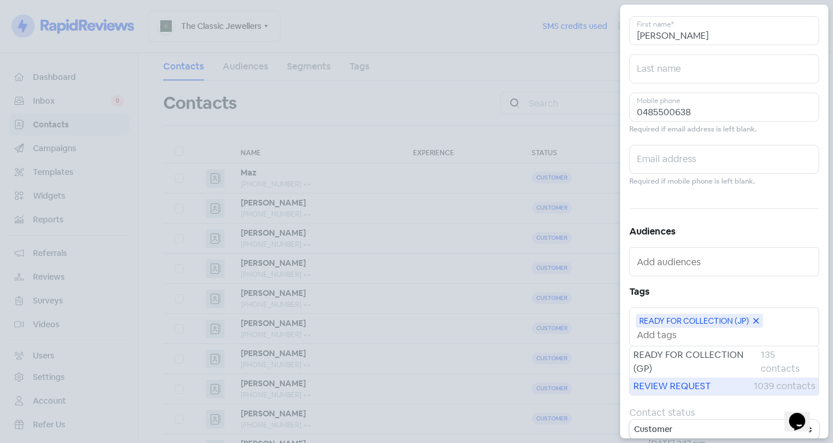
click at [682, 389] on span "REVIEW REQUEST" at bounding box center [693, 386] width 120 height 14
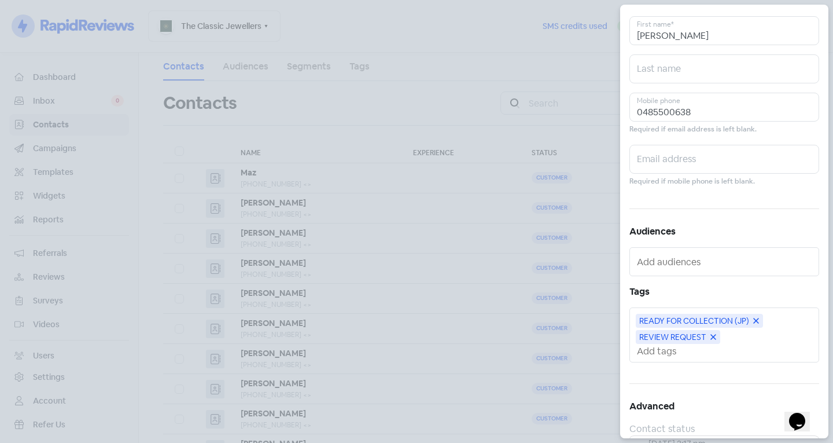
scroll to position [0, 0]
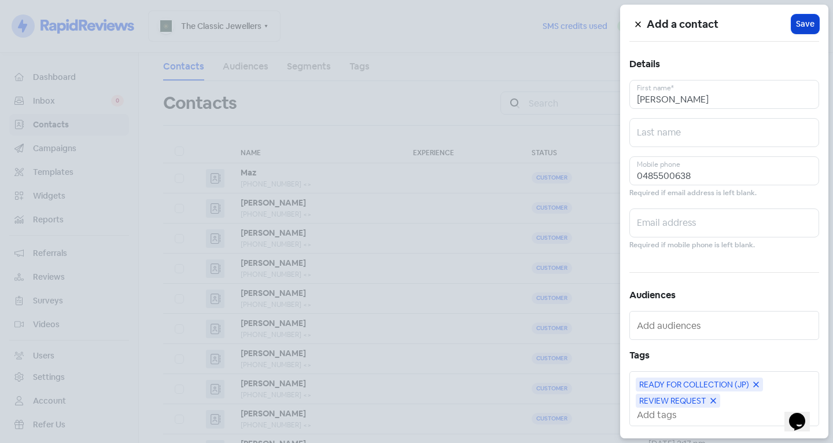
click at [797, 26] on span "Save" at bounding box center [805, 24] width 19 height 12
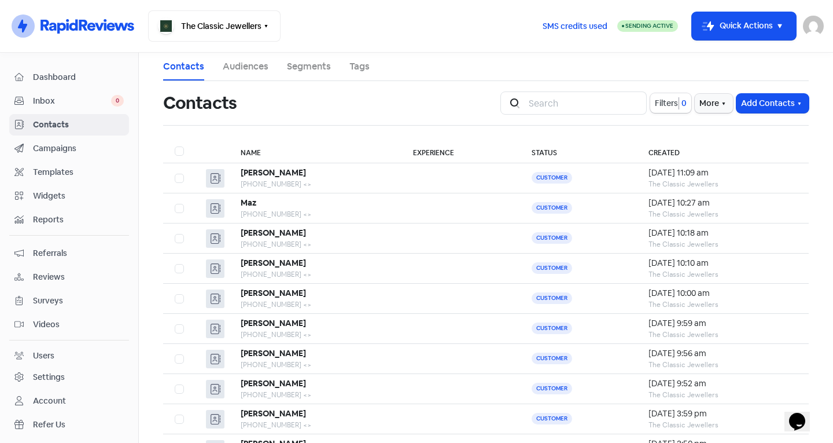
click at [93, 93] on link "Inbox 0" at bounding box center [69, 100] width 120 height 21
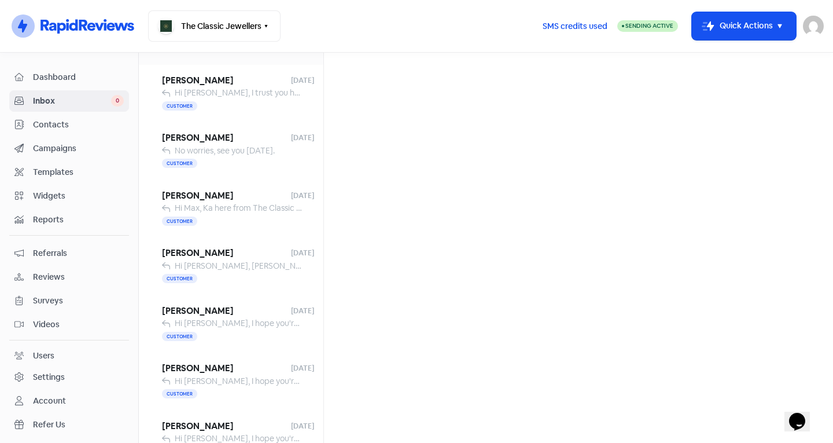
scroll to position [284, 0]
click at [231, 314] on span "Hazel Dominique" at bounding box center [226, 310] width 129 height 13
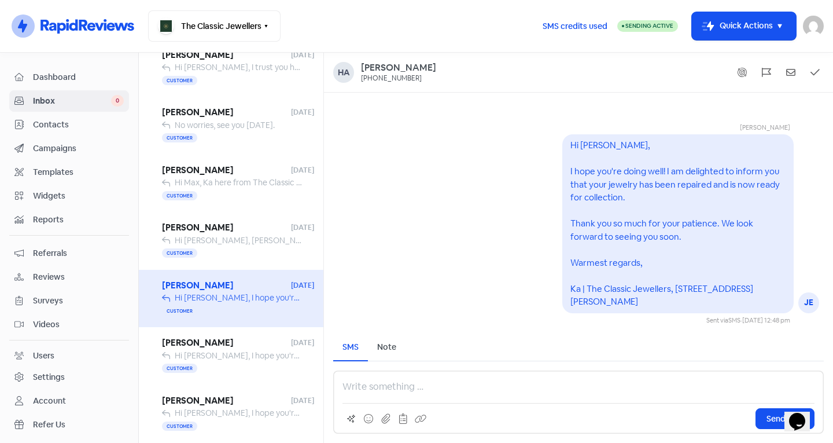
scroll to position [309, 0]
click at [243, 342] on span "Julia" at bounding box center [226, 343] width 129 height 13
